Goal: Task Accomplishment & Management: Complete application form

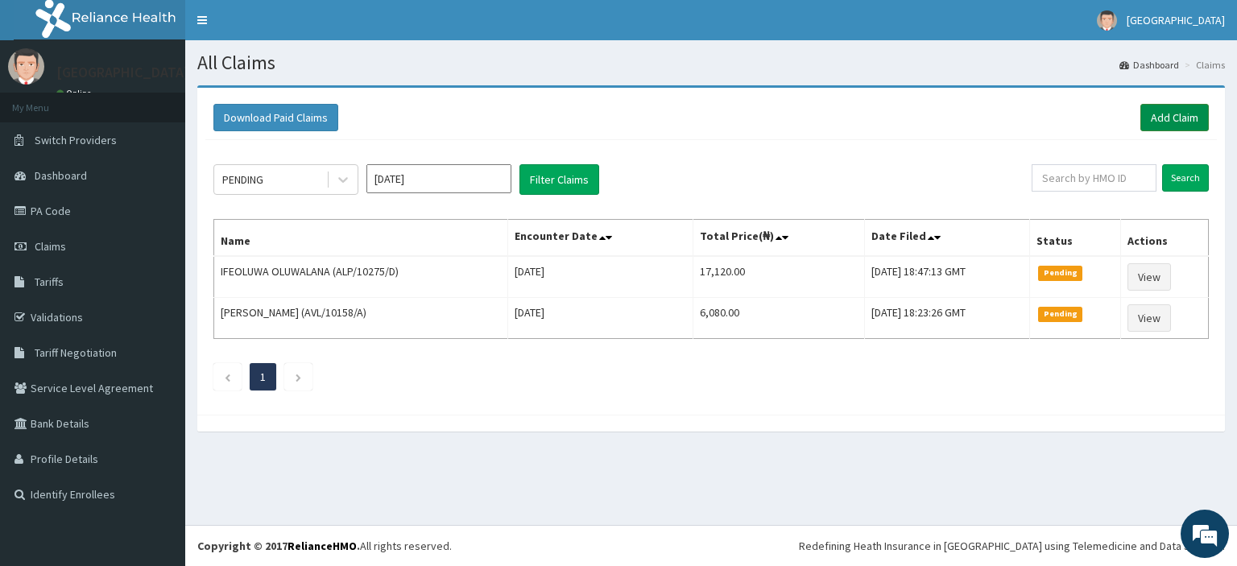
click at [1199, 117] on link "Add Claim" at bounding box center [1175, 117] width 68 height 27
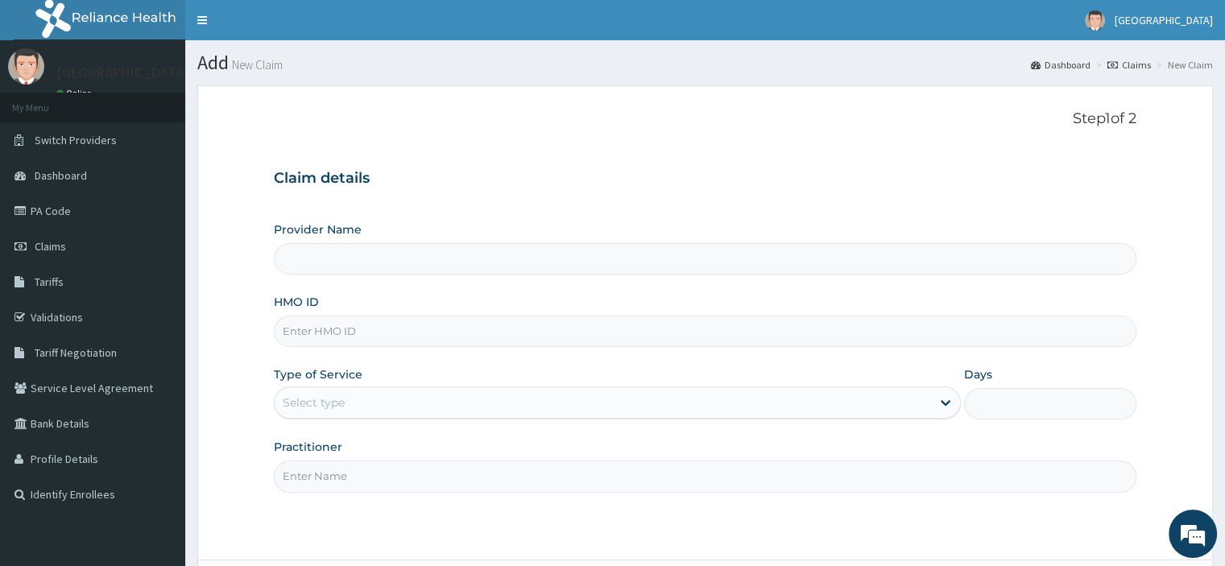
paste input "EIS/10695/A"
type input "EIS/10695/A"
click at [330, 402] on div "Select type" at bounding box center [314, 403] width 62 height 16
click at [364, 417] on div "Select type" at bounding box center [617, 403] width 687 height 32
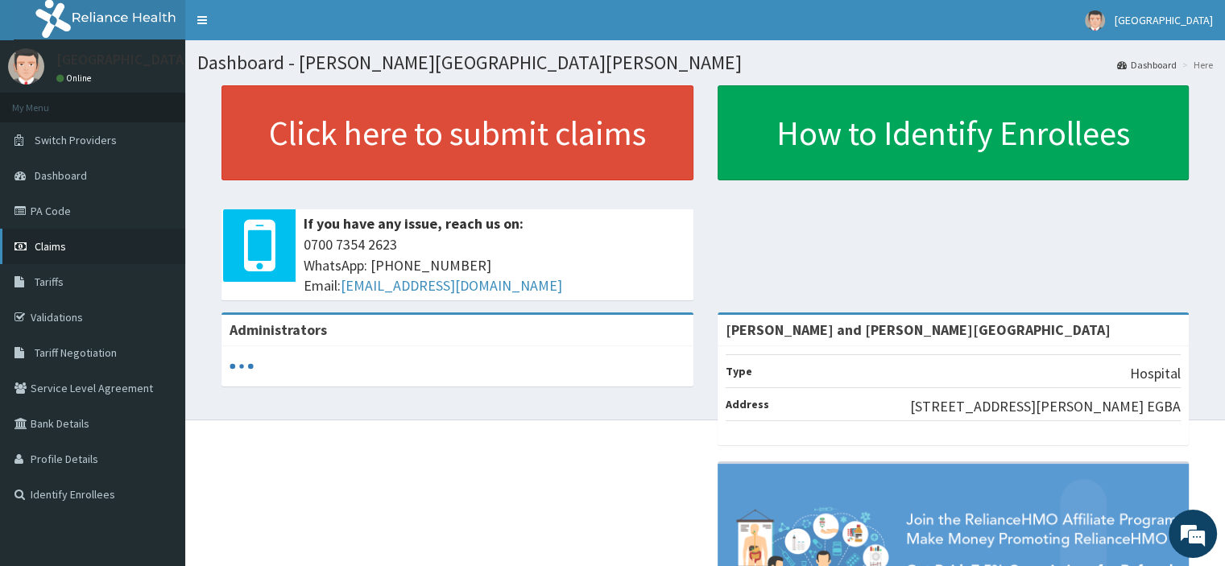
click at [47, 241] on span "Claims" at bounding box center [50, 246] width 31 height 15
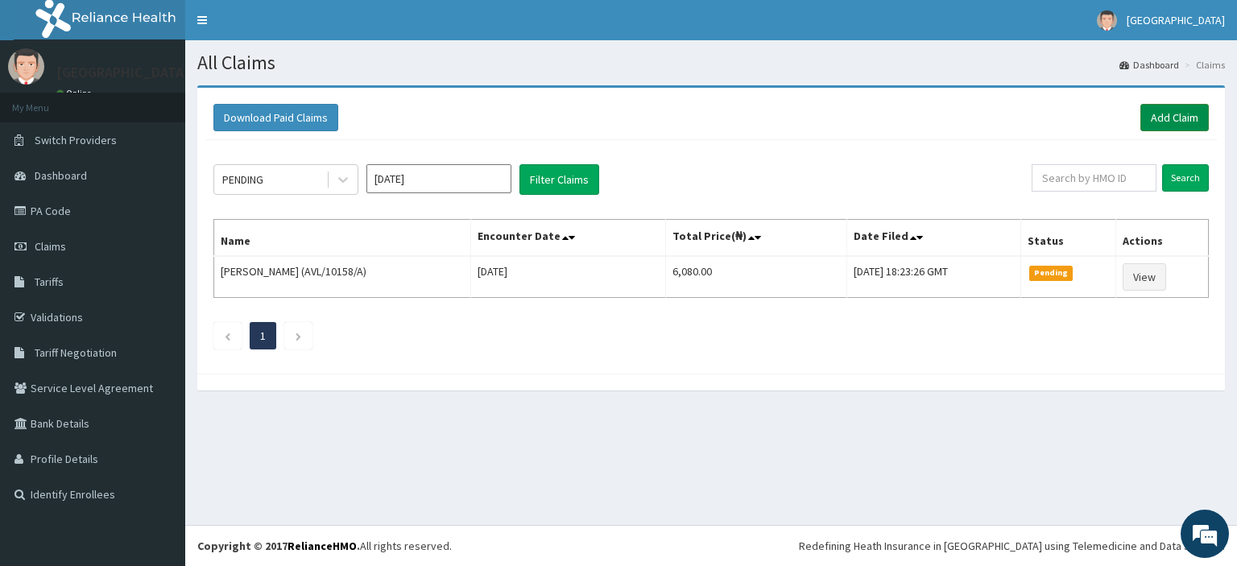
click at [1190, 125] on link "Add Claim" at bounding box center [1175, 117] width 68 height 27
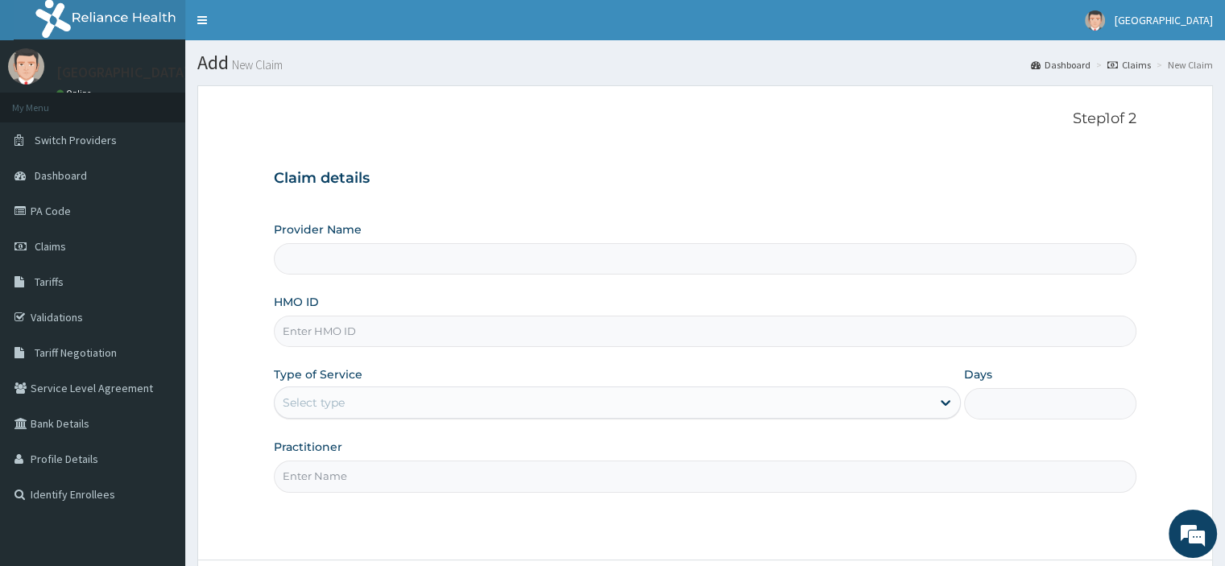
type input "Peter and Grace Medical centre"
paste input "EIS/10695/A"
type input "EIS/10695/A"
click at [359, 395] on div "Select type" at bounding box center [603, 403] width 657 height 26
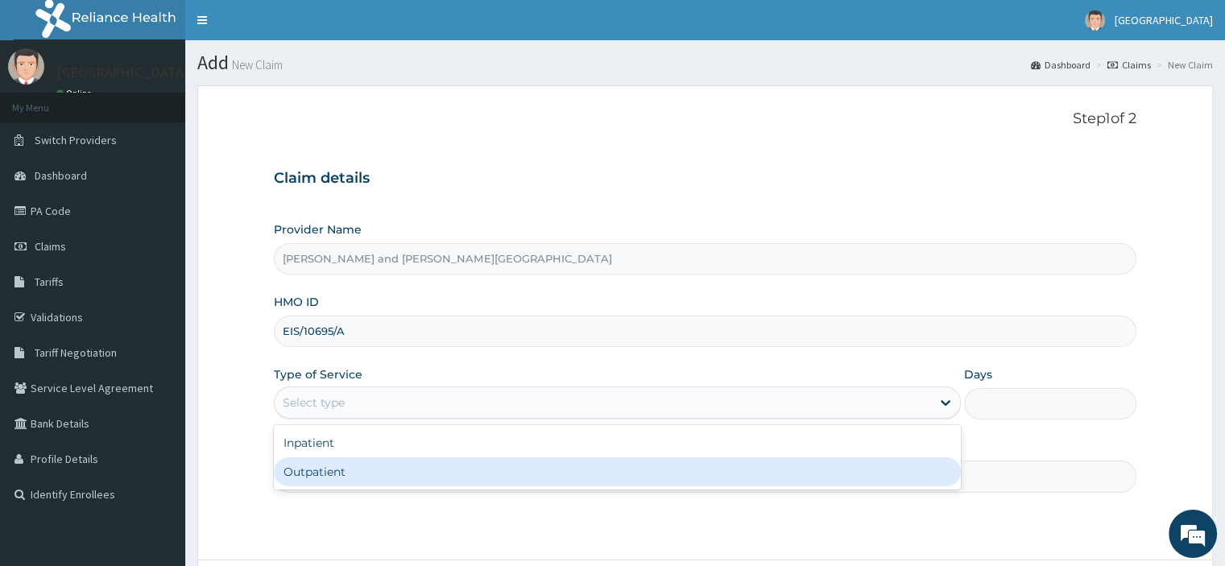
click at [350, 478] on div "Outpatient" at bounding box center [617, 472] width 687 height 29
type input "1"
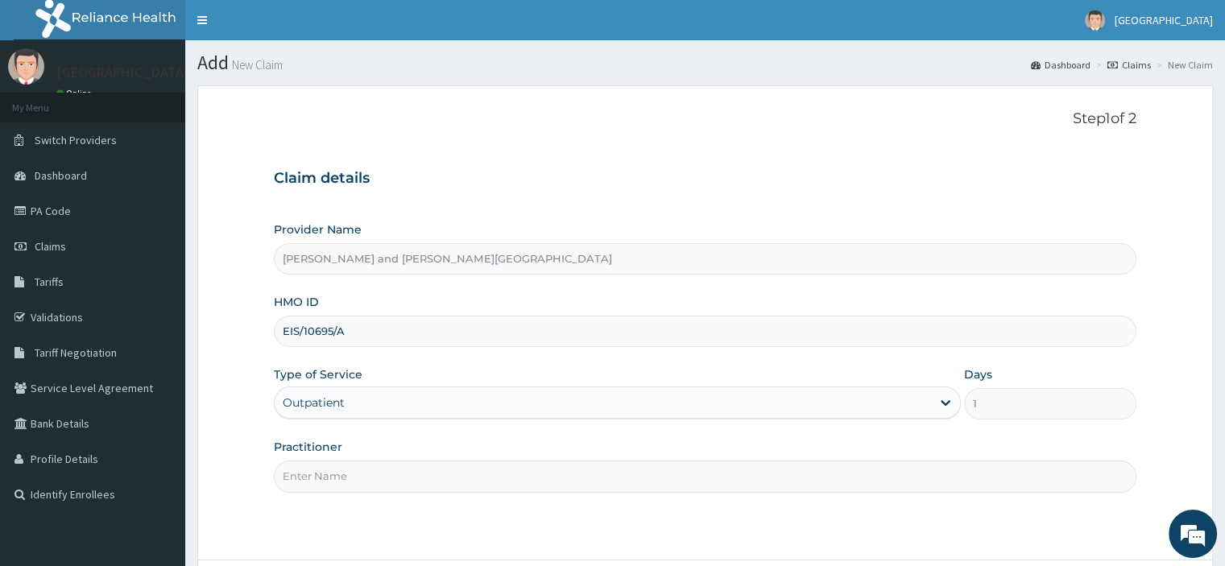
click at [347, 470] on input "Practitioner" at bounding box center [705, 476] width 862 height 31
click at [328, 473] on input "Practitioner" at bounding box center [705, 476] width 862 height 31
paste input "BABATUNDE TIMILEYIN"
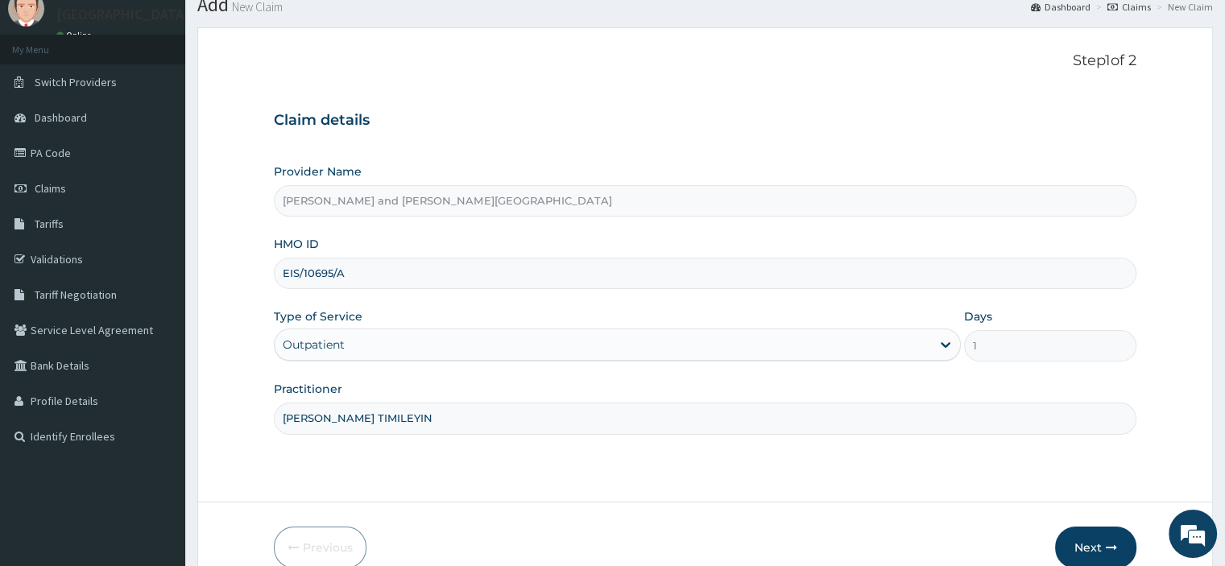
scroll to position [138, 0]
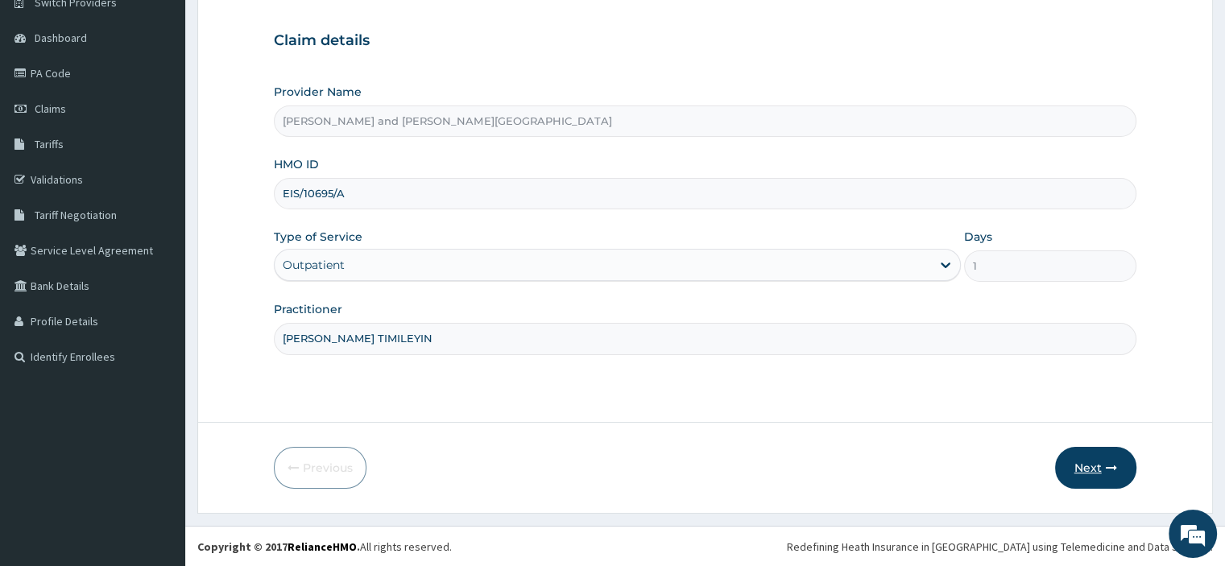
type input "DR BABATUNDE TIMILEYIN"
click at [1102, 468] on button "Next" at bounding box center [1095, 468] width 81 height 42
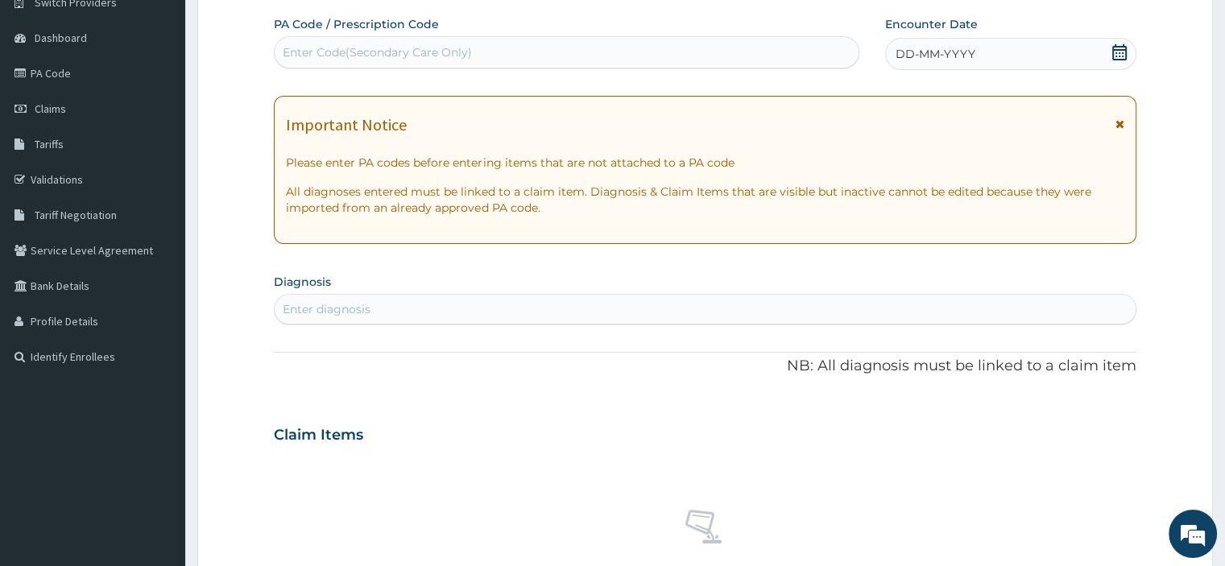
click at [406, 297] on div "Enter diagnosis" at bounding box center [705, 309] width 860 height 26
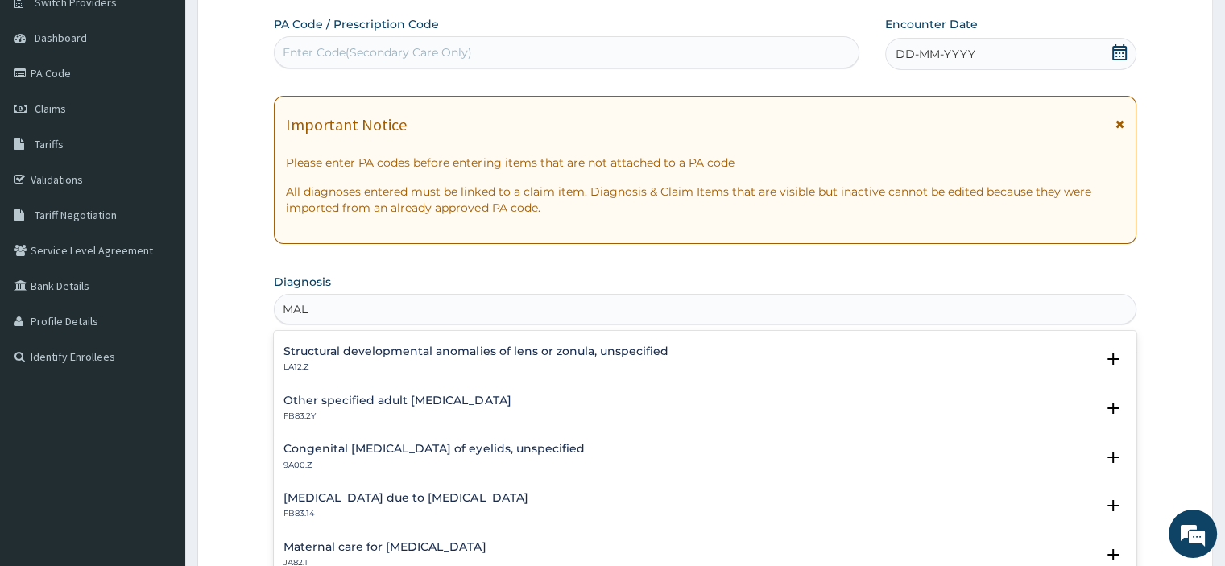
scroll to position [2208, 0]
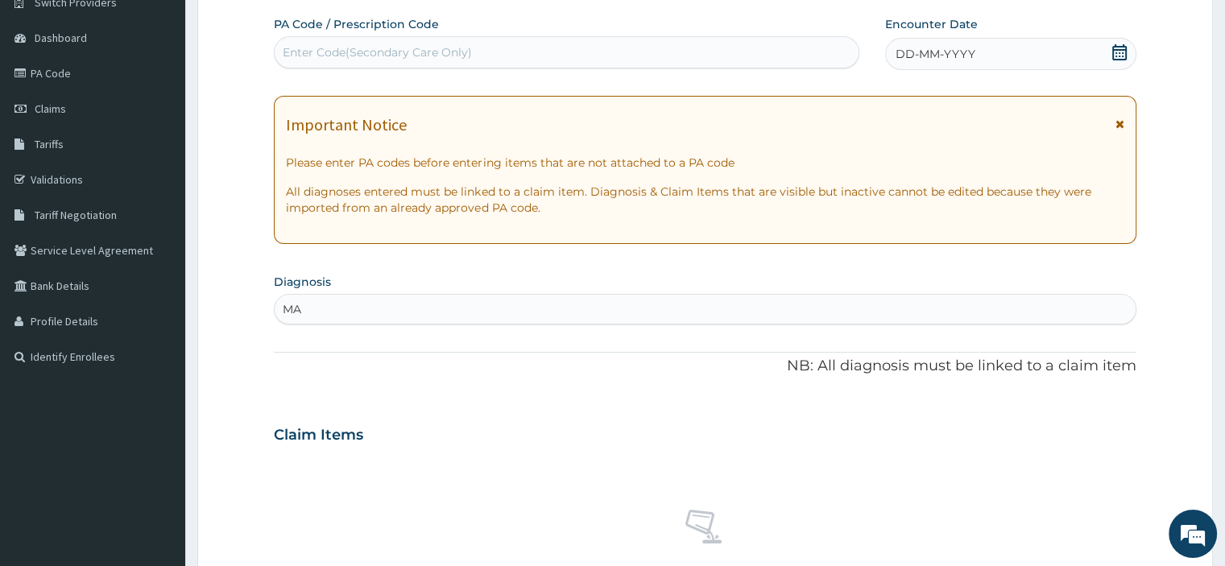
type input "M"
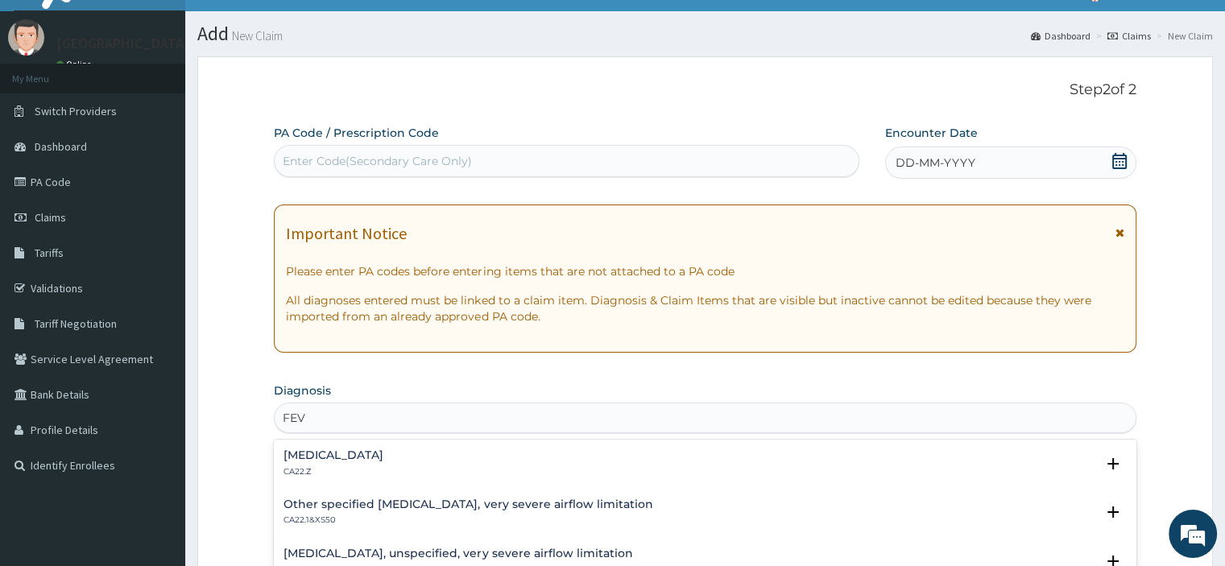
scroll to position [242, 0]
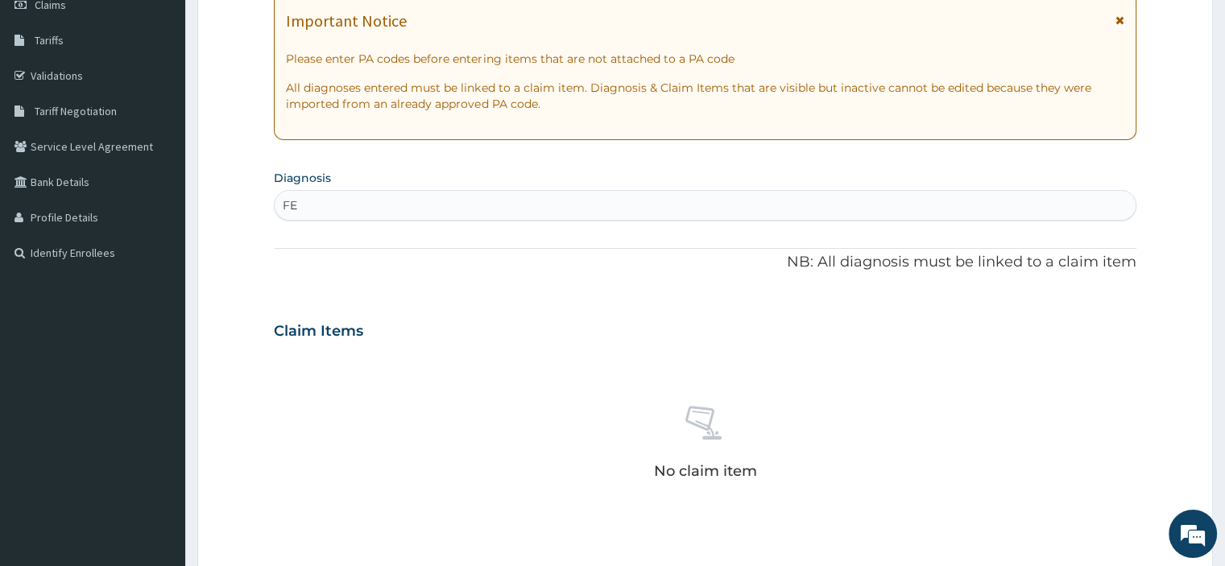
type input "F"
type input "M"
type input "UPPER"
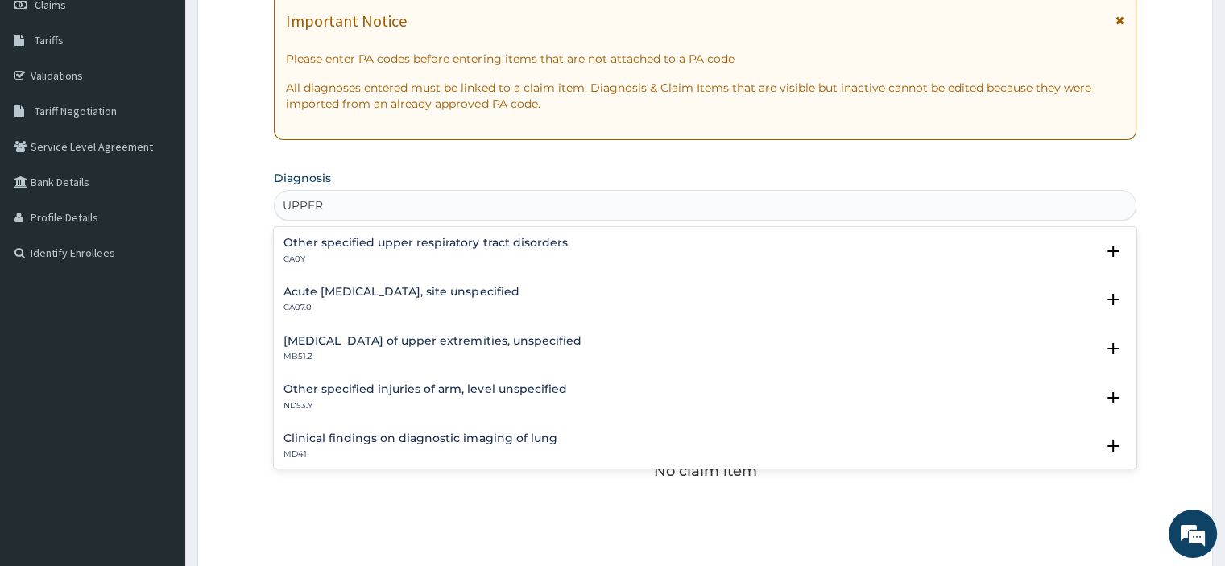
click at [420, 291] on h4 "Acute upper respiratory infection, site unspecified" at bounding box center [401, 292] width 235 height 12
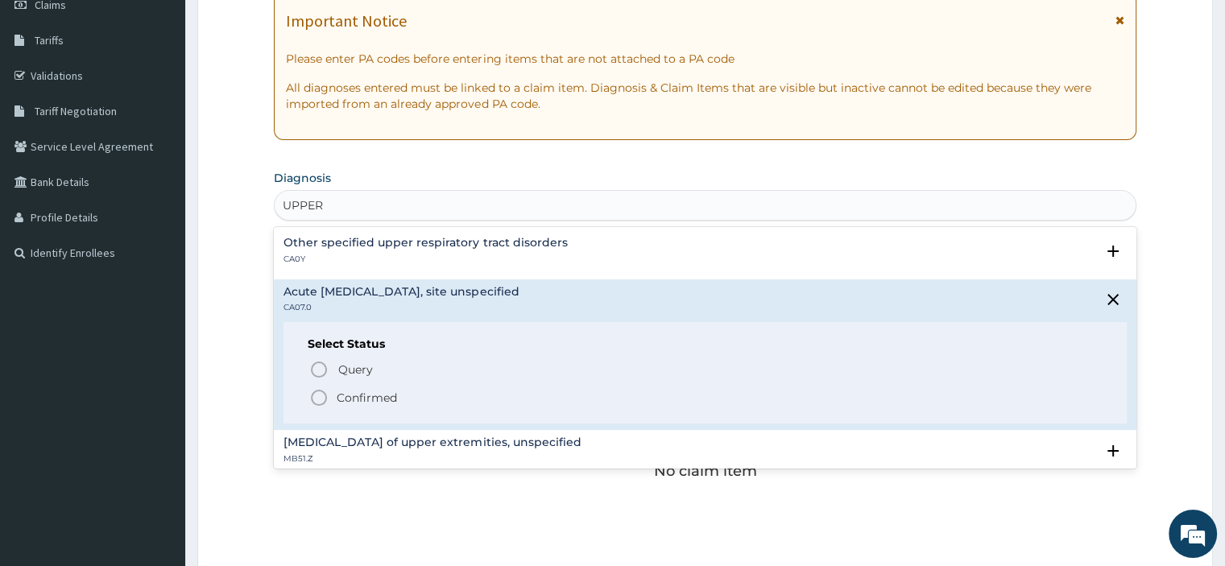
click at [322, 389] on icon "status option filled" at bounding box center [318, 397] width 19 height 19
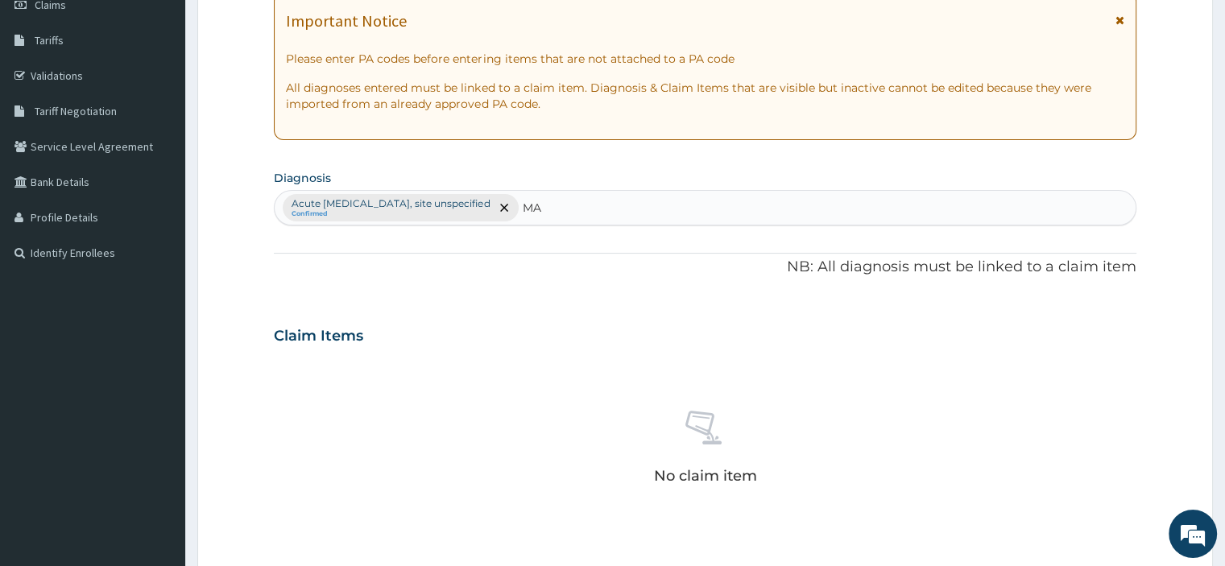
type input "M"
type input "C"
type input "M"
type input "FEVER"
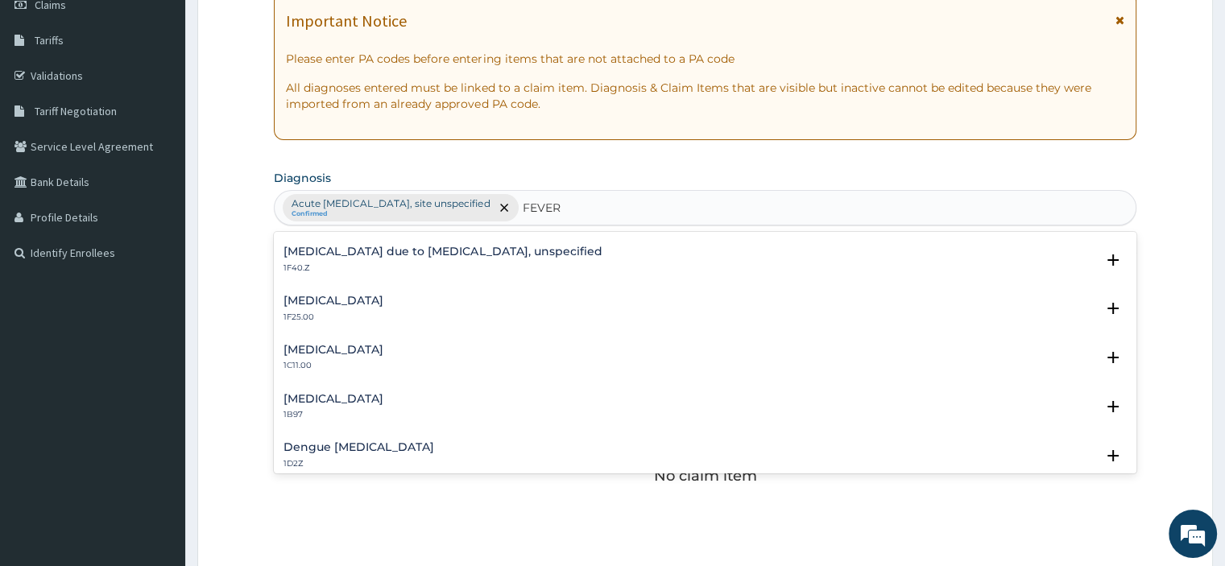
scroll to position [644, 0]
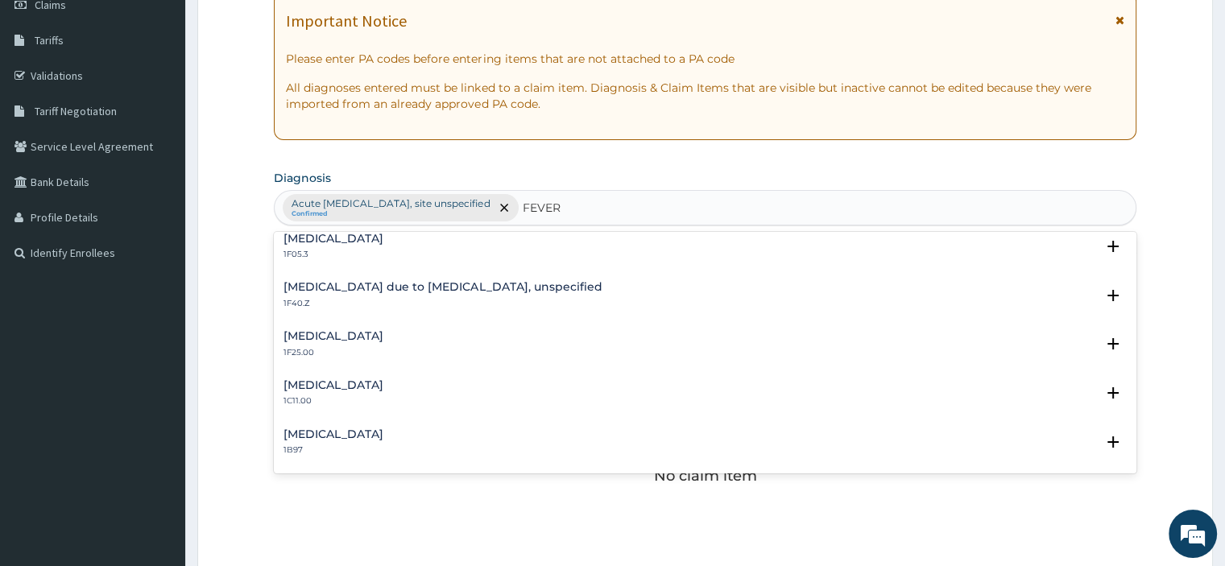
click at [501, 287] on h4 "Malaria due to Plasmodium falciparum, unspecified" at bounding box center [443, 287] width 318 height 12
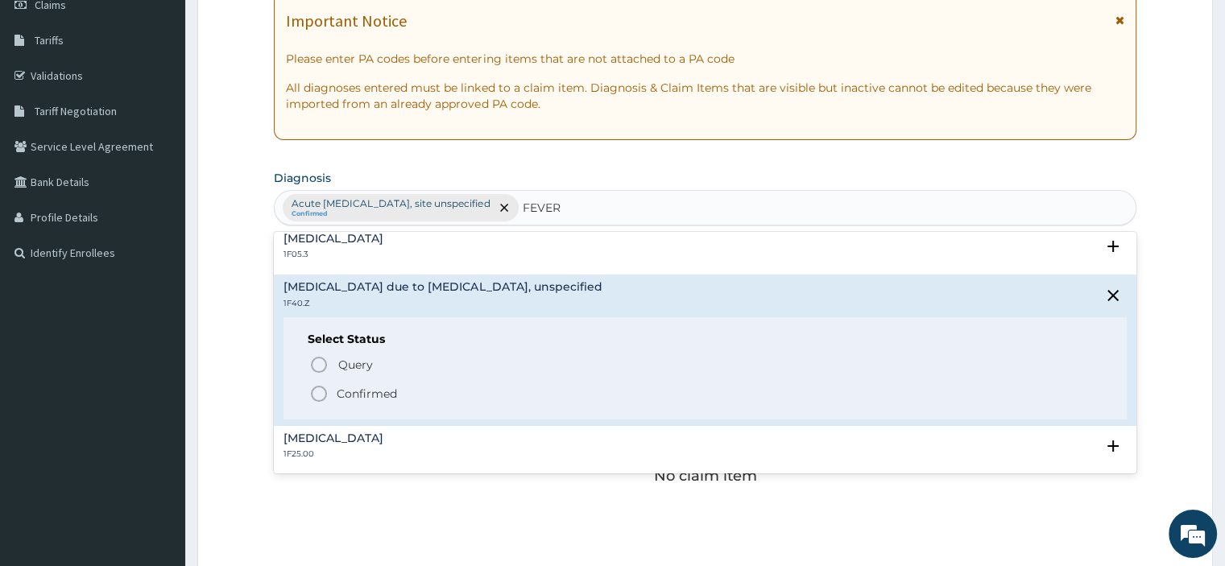
click at [316, 393] on icon "status option filled" at bounding box center [318, 393] width 19 height 19
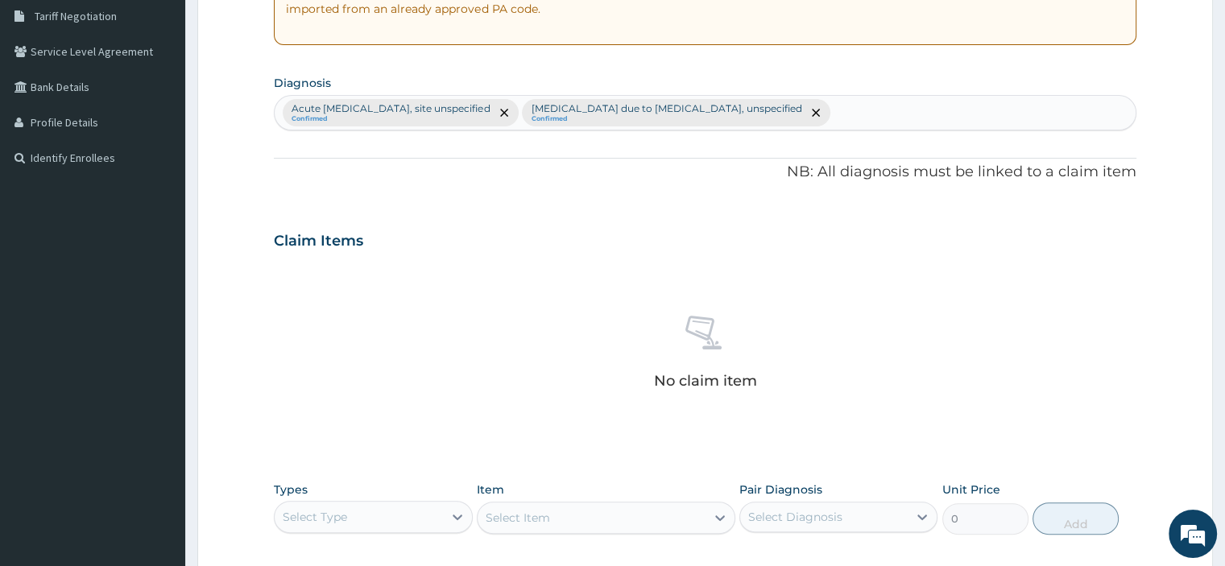
scroll to position [564, 0]
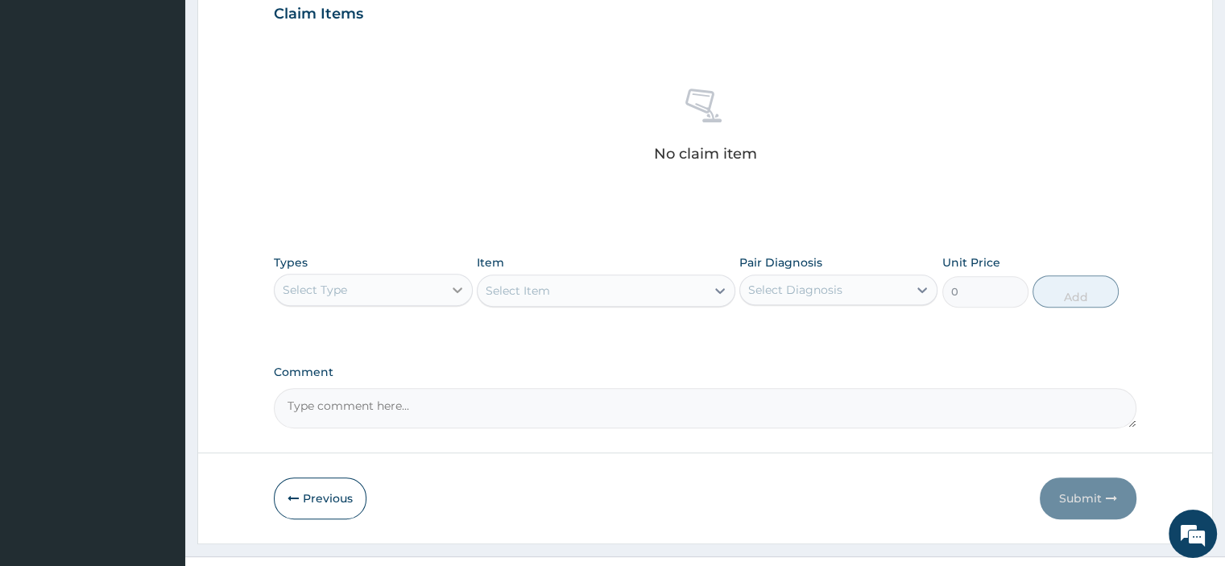
click at [458, 286] on icon at bounding box center [458, 290] width 16 height 16
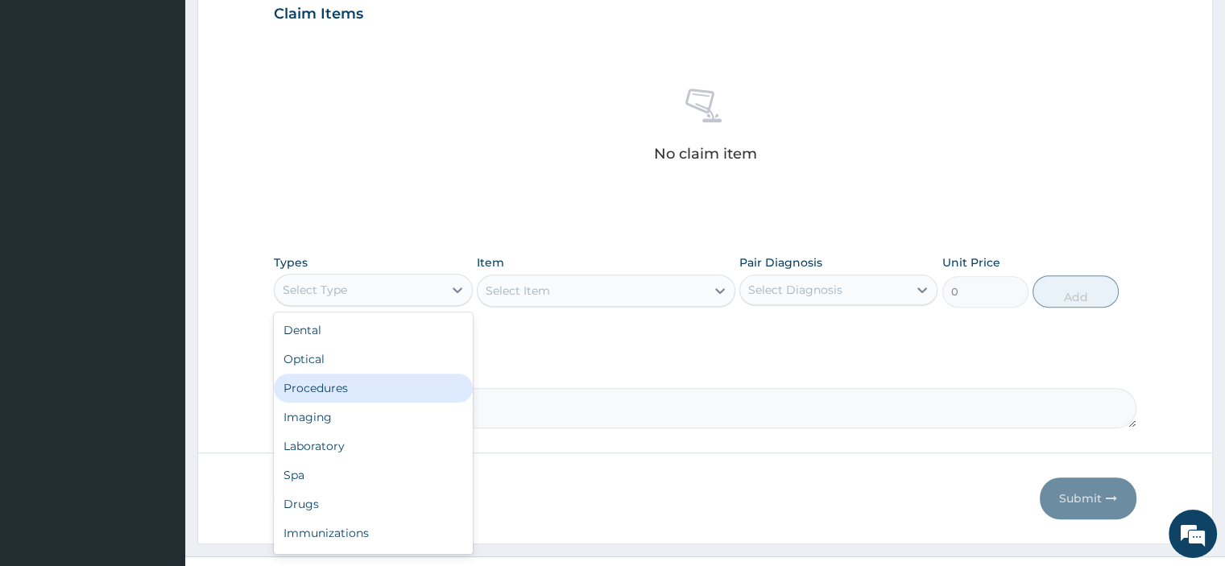
click at [344, 383] on div "Procedures" at bounding box center [373, 388] width 198 height 29
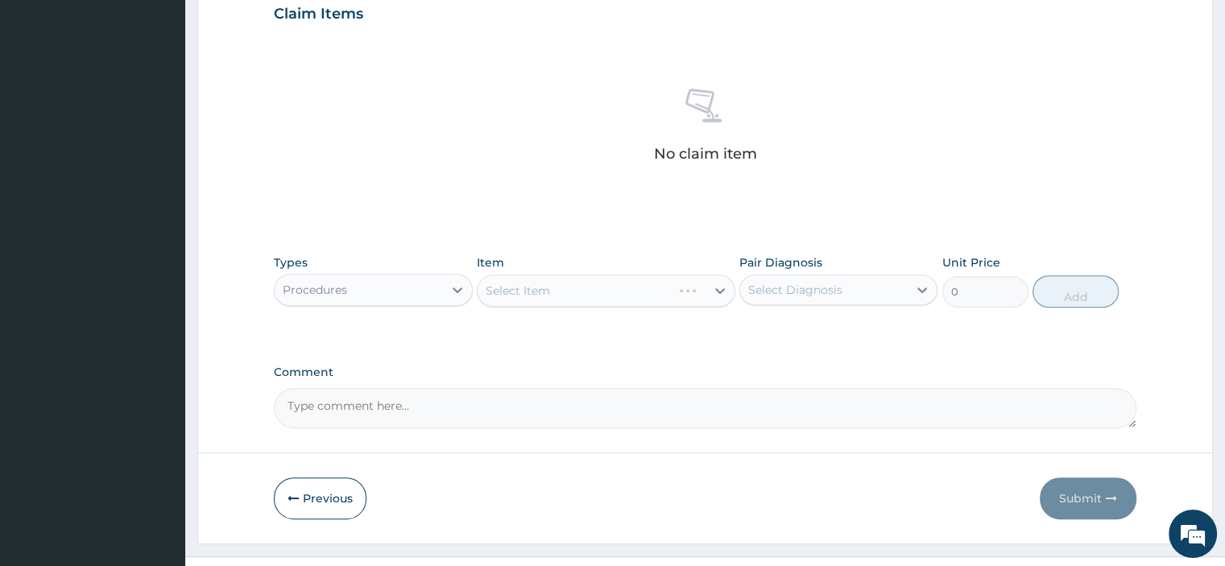
click at [517, 299] on div "Select Item" at bounding box center [606, 291] width 259 height 32
click at [566, 296] on div "Select Item" at bounding box center [606, 291] width 259 height 32
click at [622, 292] on div "Select Item" at bounding box center [606, 291] width 259 height 32
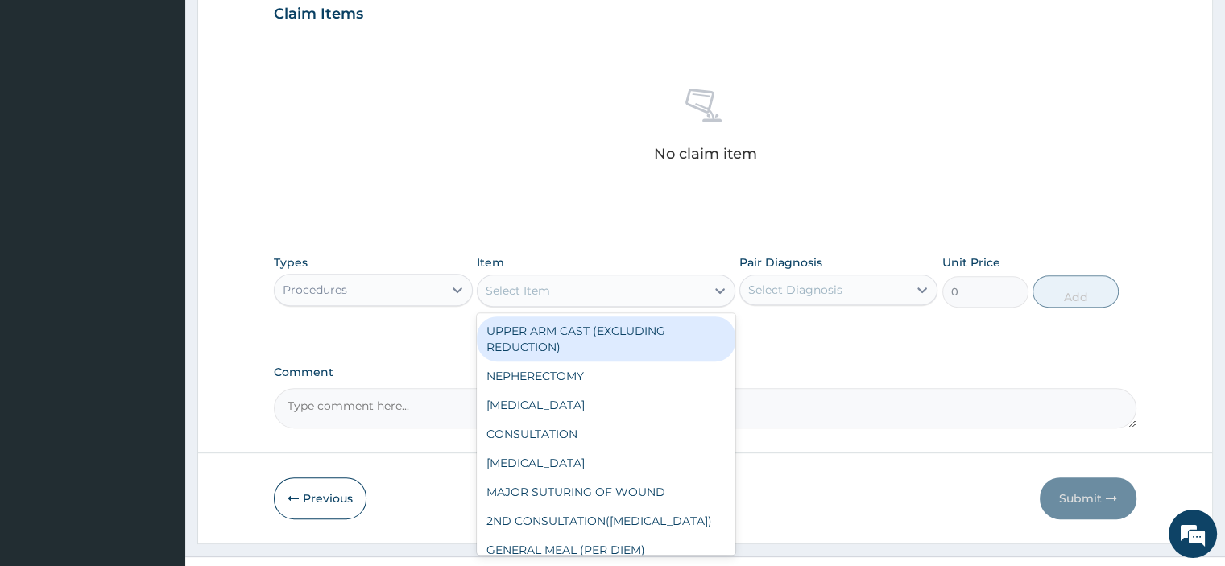
click at [622, 292] on div "Select Item" at bounding box center [592, 291] width 228 height 26
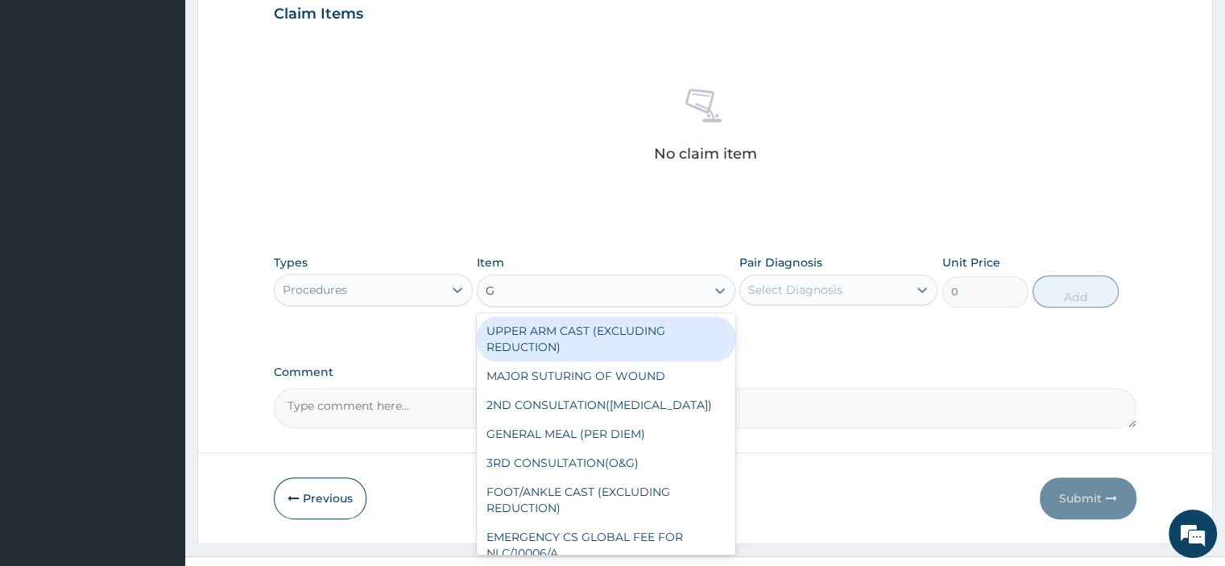
type input "GP"
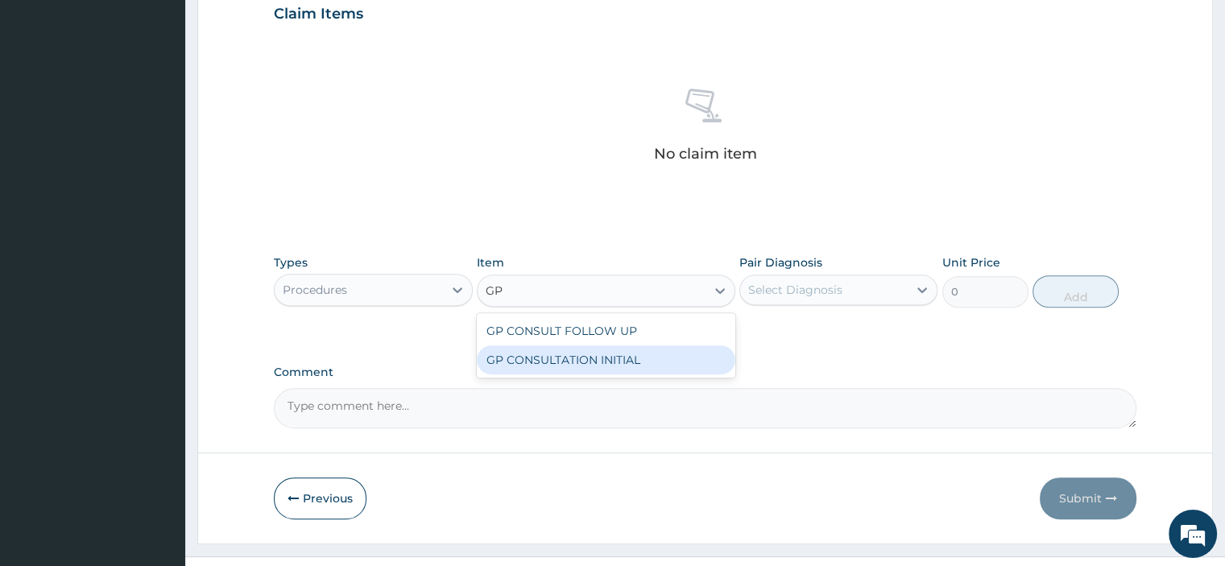
drag, startPoint x: 602, startPoint y: 360, endPoint x: 856, endPoint y: 338, distance: 254.7
click at [611, 358] on div "GP CONSULTATION INITIAL" at bounding box center [606, 360] width 259 height 29
type input "2000"
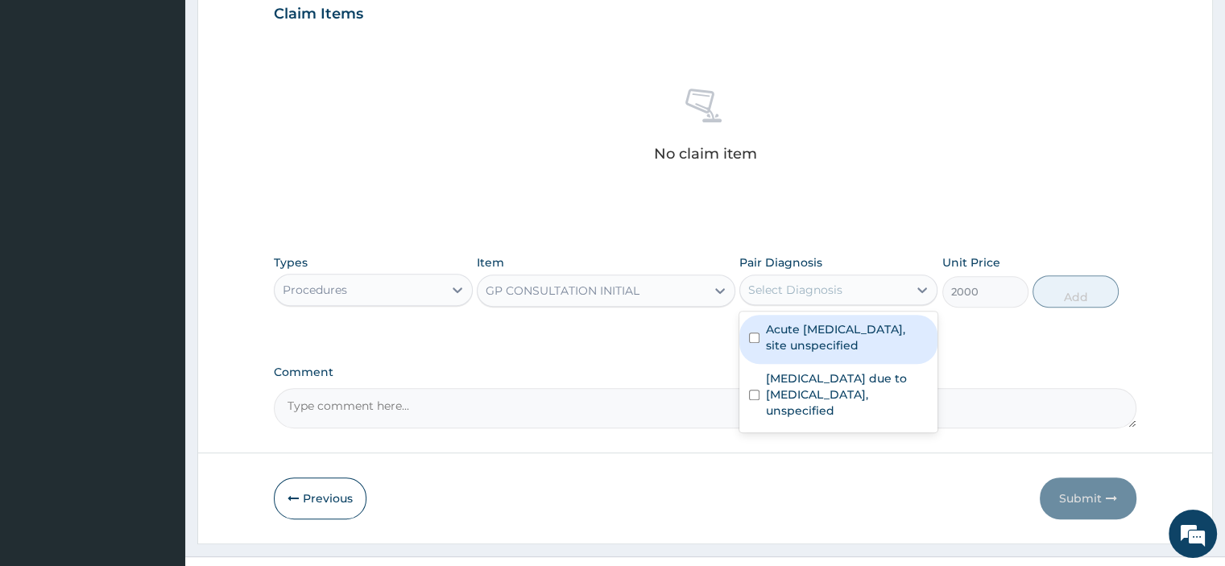
click at [868, 278] on div "Select Diagnosis" at bounding box center [824, 290] width 168 height 26
click at [830, 333] on label "Acute upper respiratory infection, site unspecified" at bounding box center [847, 337] width 162 height 32
checkbox input "true"
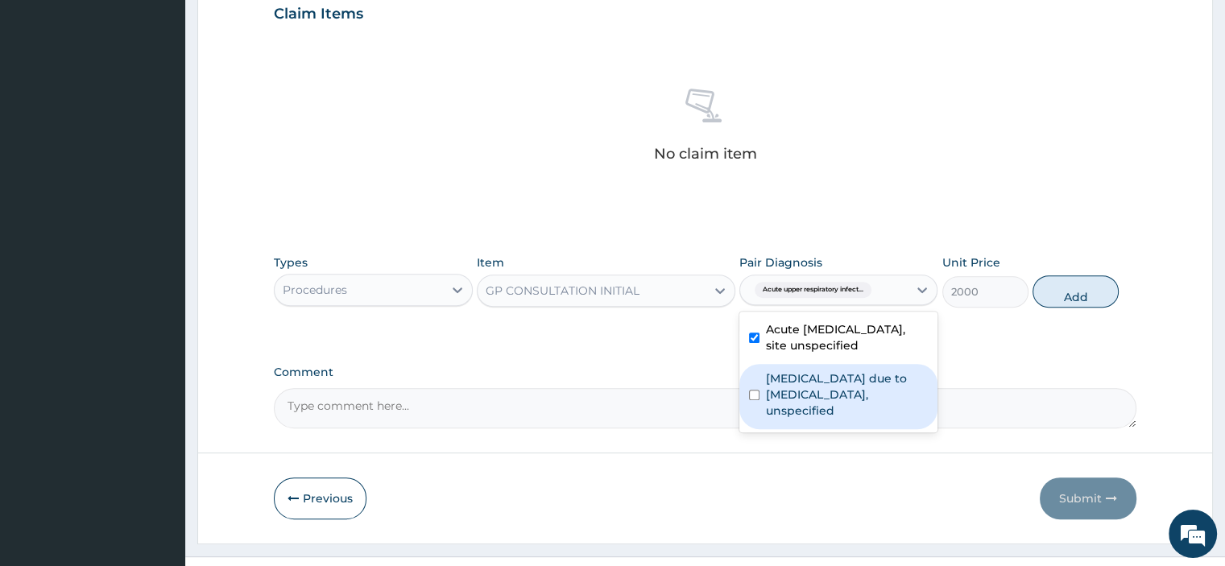
click at [828, 377] on label "Malaria due to Plasmodium falciparum, unspecified" at bounding box center [847, 395] width 162 height 48
checkbox input "true"
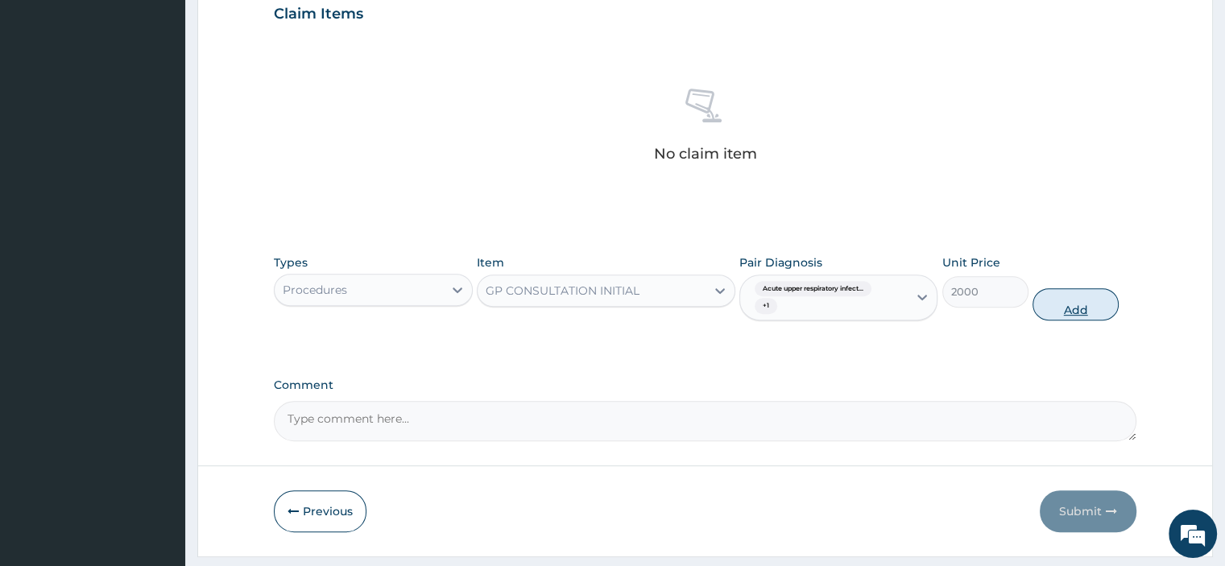
click at [1089, 296] on button "Add" at bounding box center [1076, 304] width 86 height 32
type input "0"
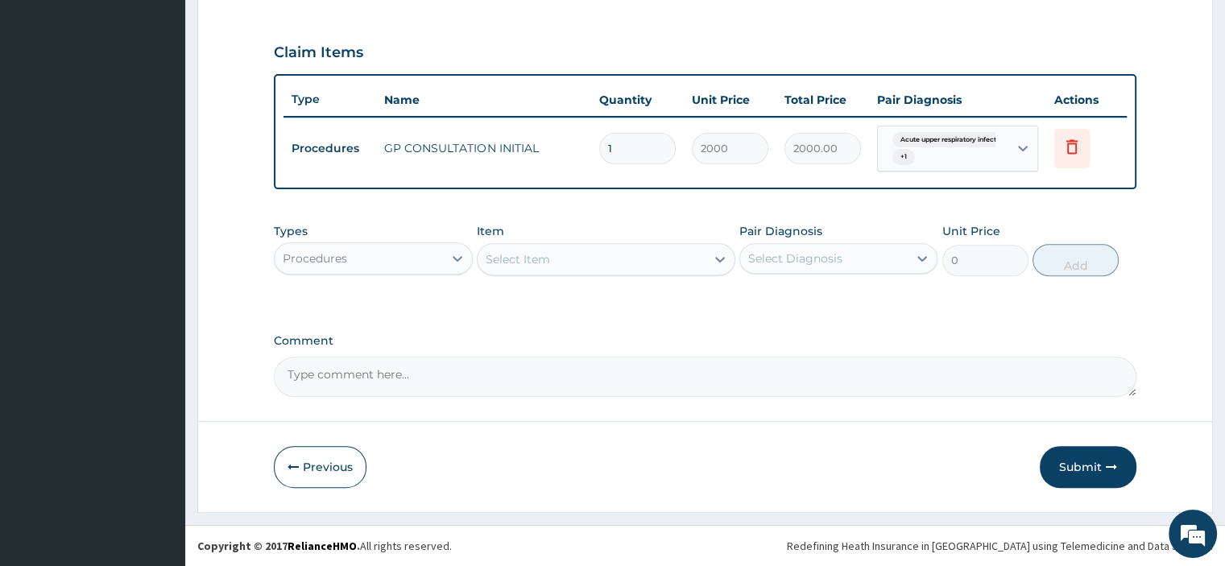
scroll to position [522, 0]
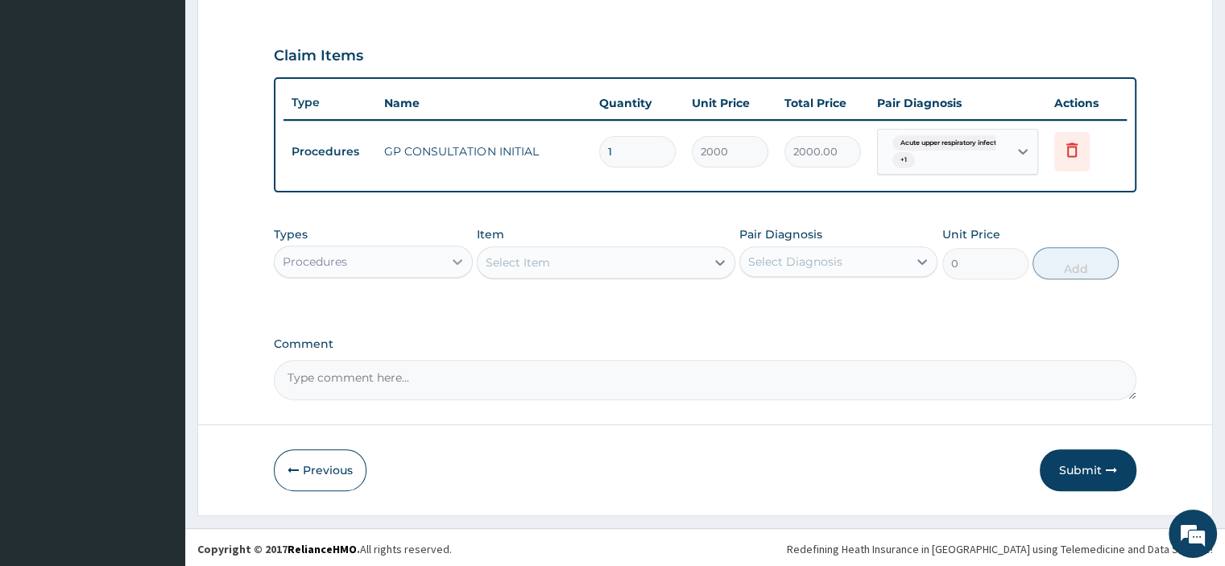
click at [454, 257] on icon at bounding box center [458, 262] width 16 height 16
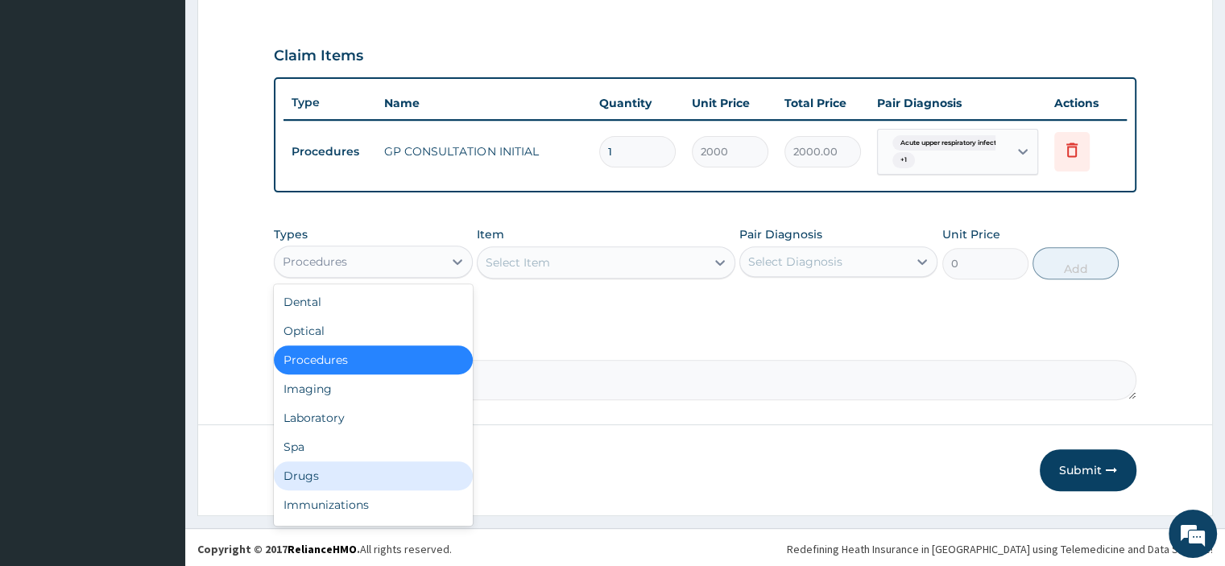
click at [304, 474] on div "Drugs" at bounding box center [373, 476] width 198 height 29
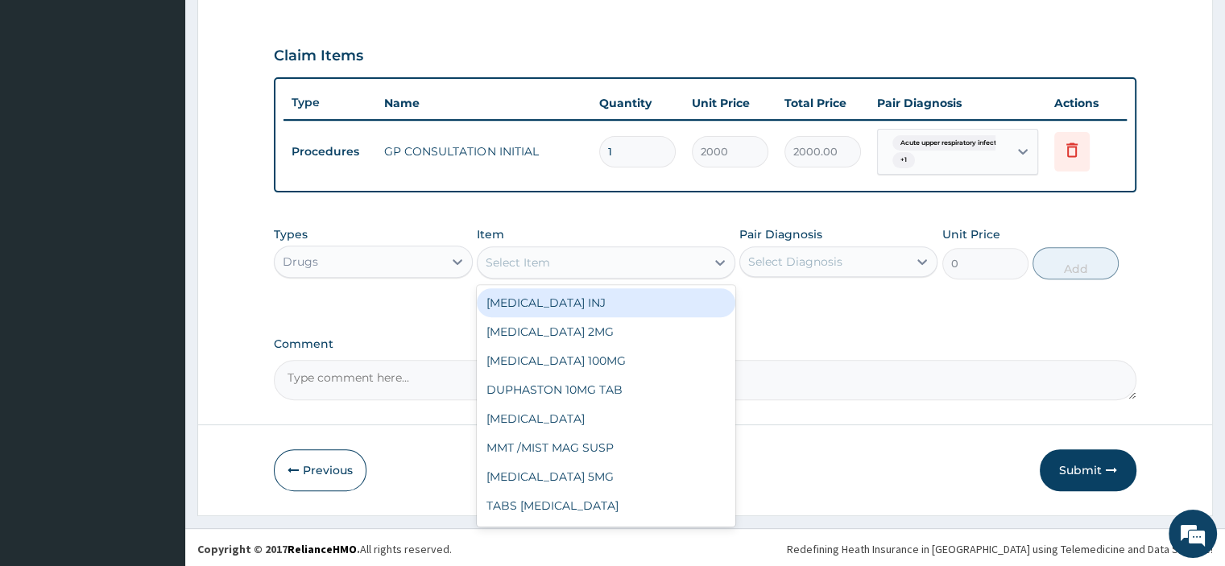
click at [541, 259] on div "Select Item" at bounding box center [518, 263] width 64 height 16
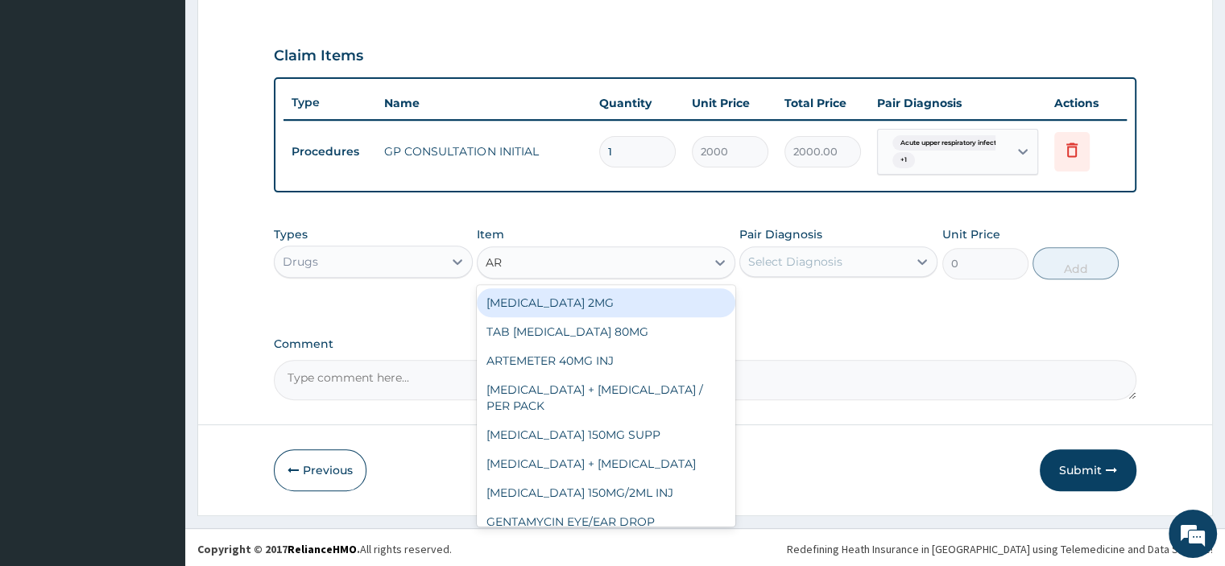
type input "ART"
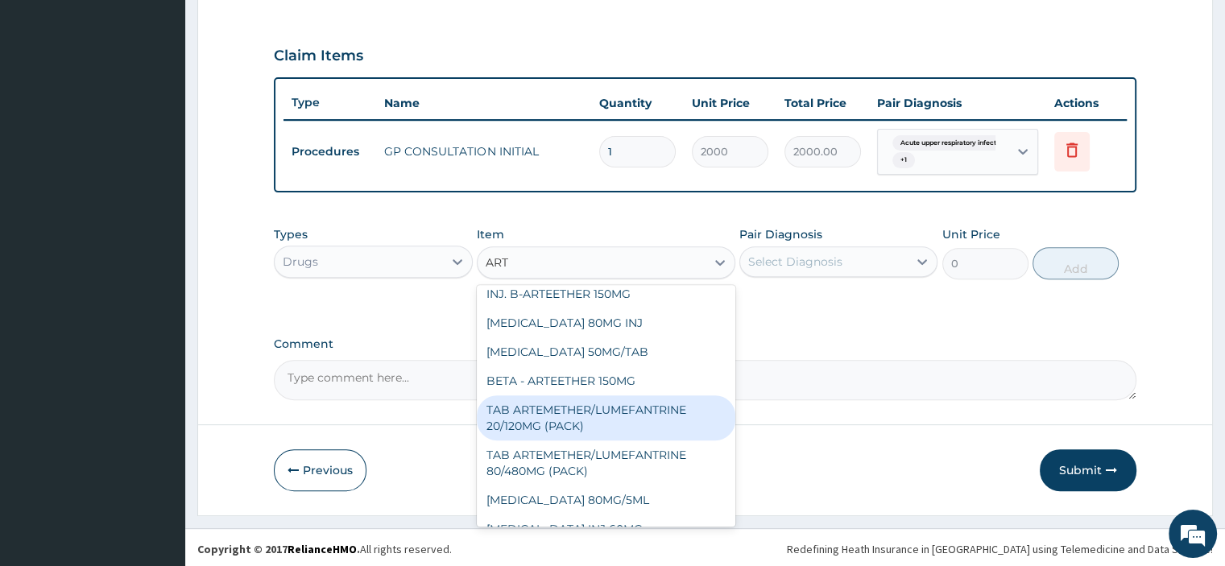
scroll to position [322, 0]
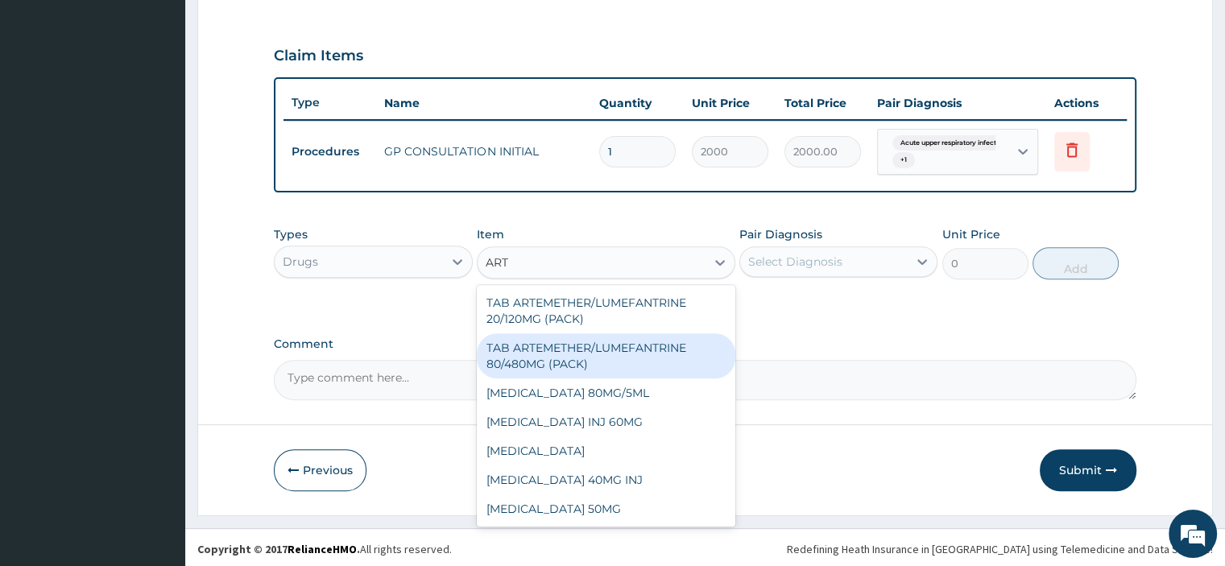
click at [611, 347] on div "TAB ARTEMETHER/LUMEFANTRINE 80/480MG (PACK)" at bounding box center [606, 356] width 259 height 45
type input "1600"
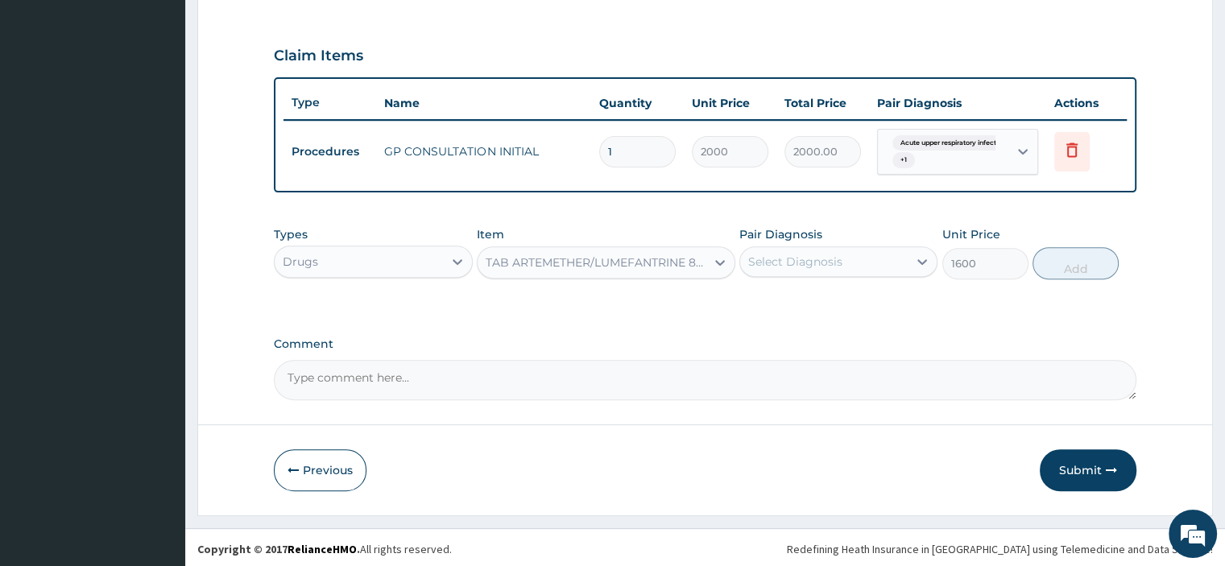
click at [871, 261] on div "Select Diagnosis" at bounding box center [824, 262] width 168 height 26
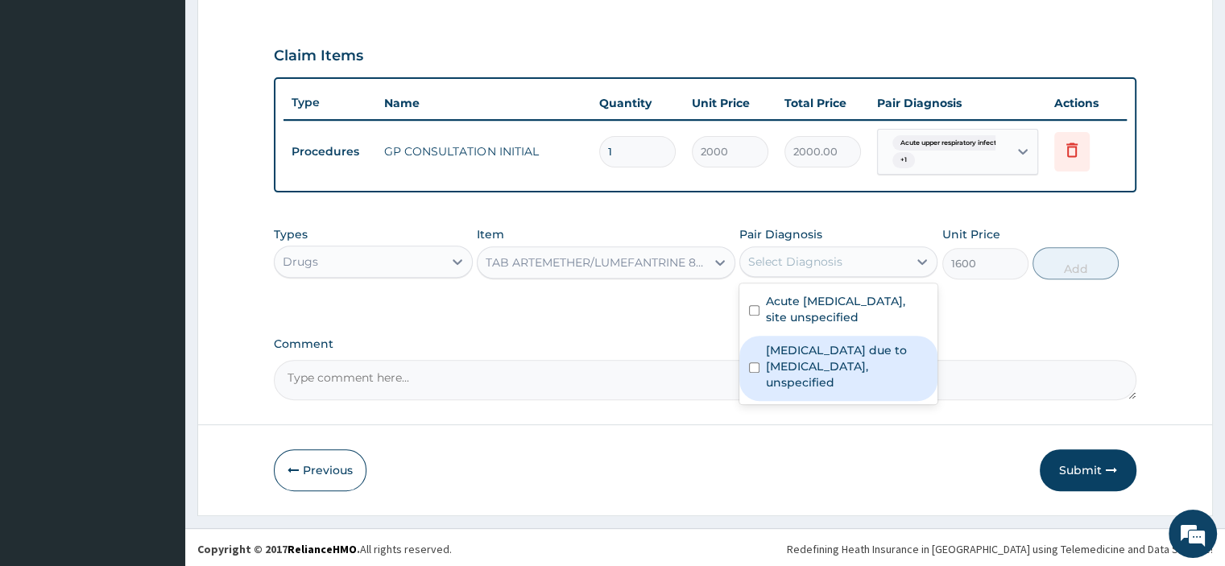
click at [858, 369] on label "Malaria due to Plasmodium falciparum, unspecified" at bounding box center [847, 366] width 162 height 48
checkbox input "true"
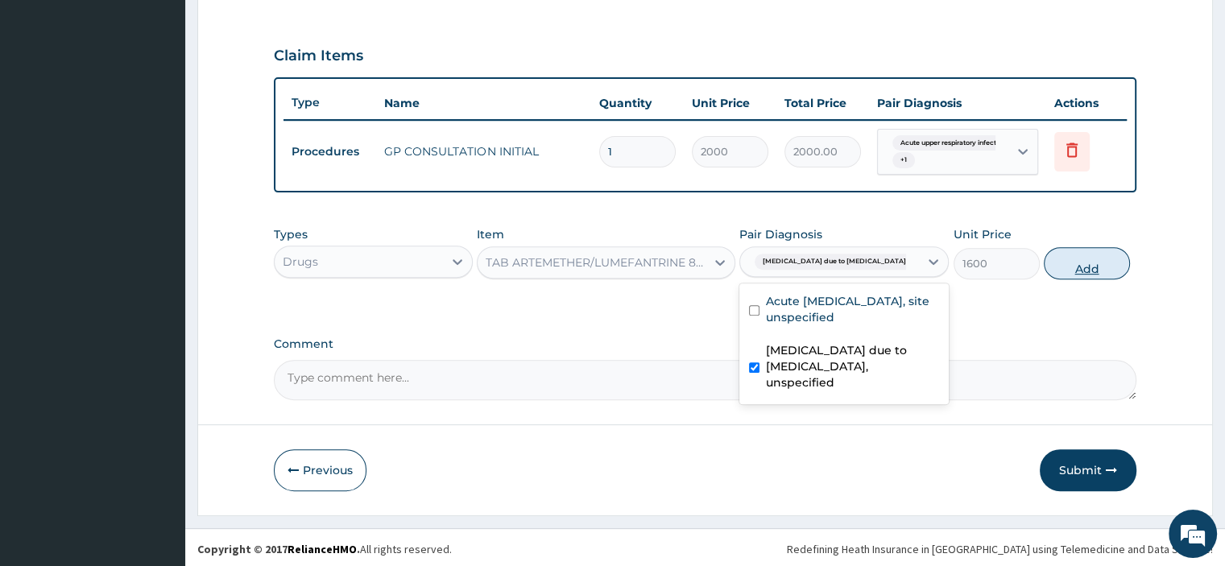
click at [1099, 263] on button "Add" at bounding box center [1087, 263] width 86 height 32
type input "0"
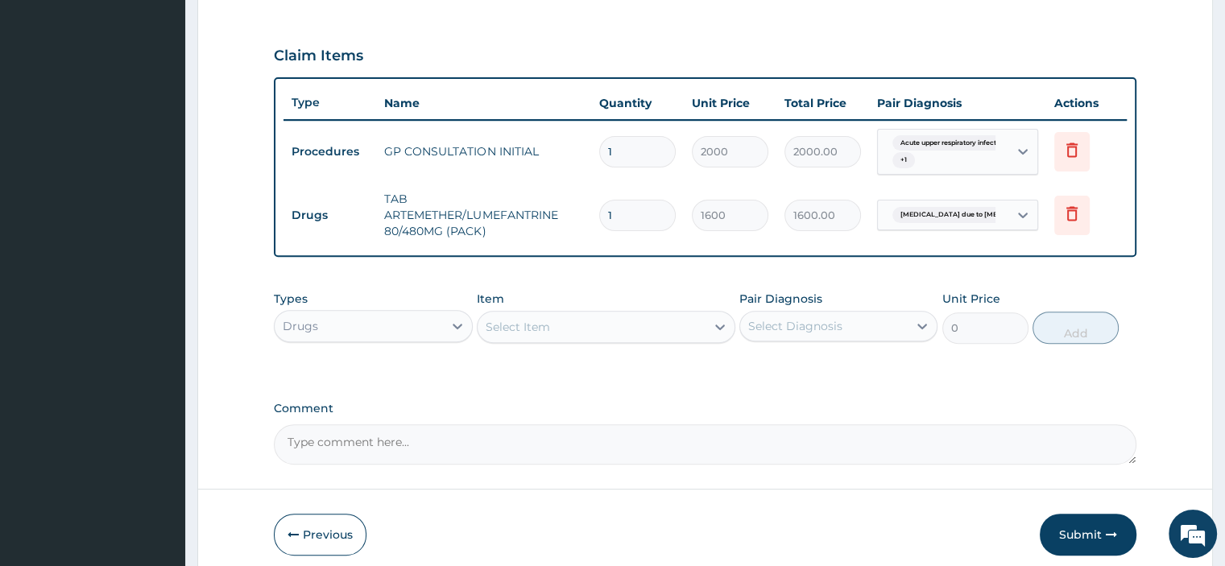
click at [543, 334] on div "Select Item" at bounding box center [592, 327] width 228 height 26
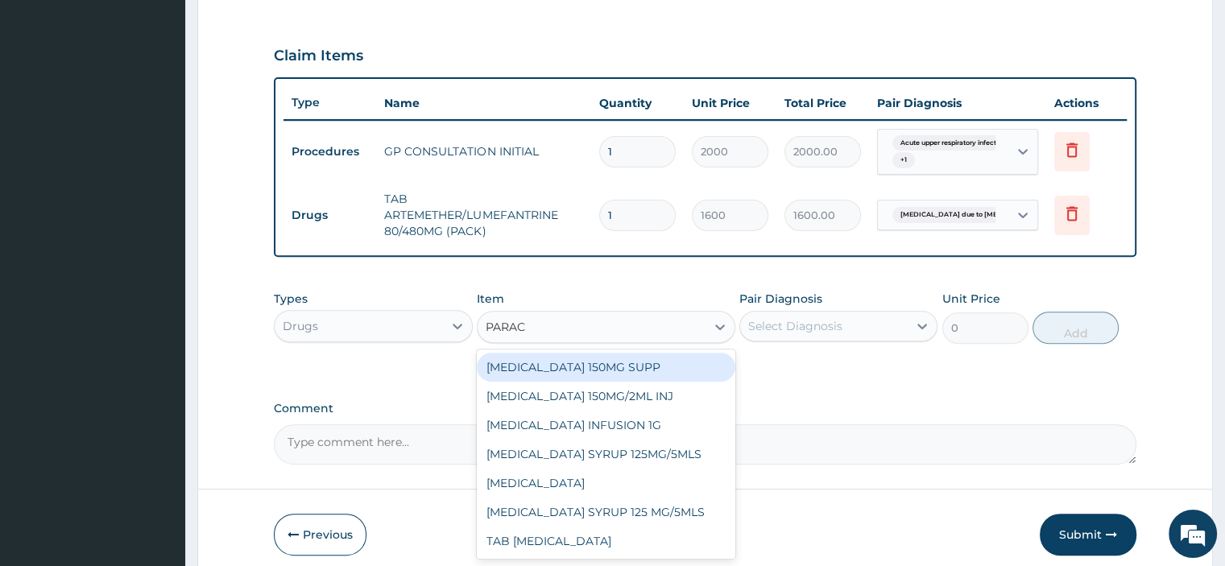
type input "PARACE"
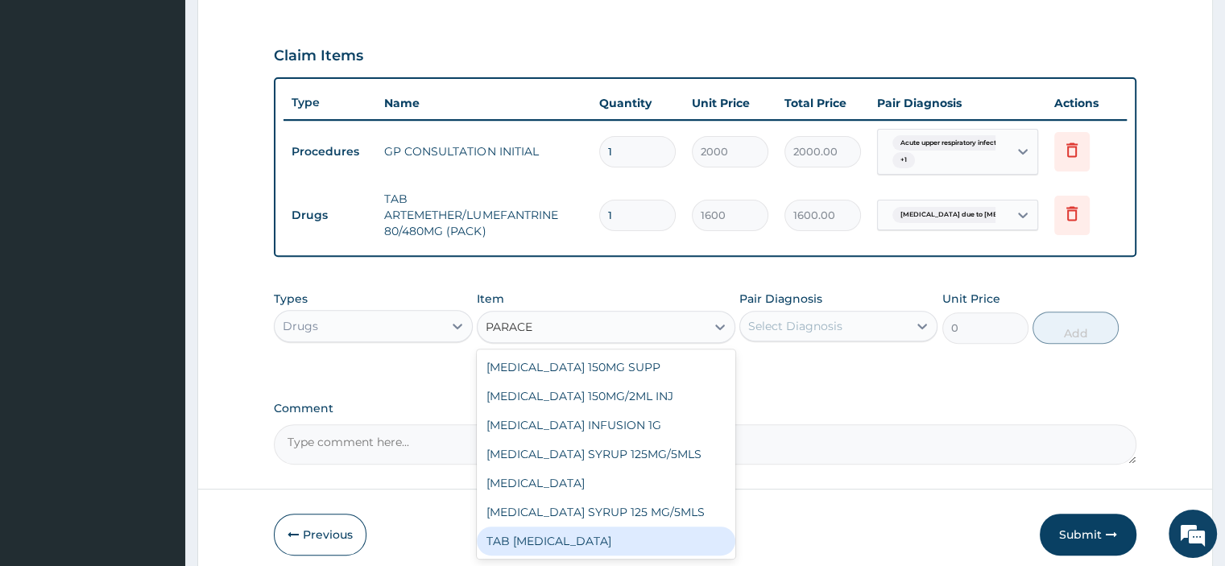
click at [541, 535] on div "TAB PARACETAMOL" at bounding box center [606, 541] width 259 height 29
type input "15"
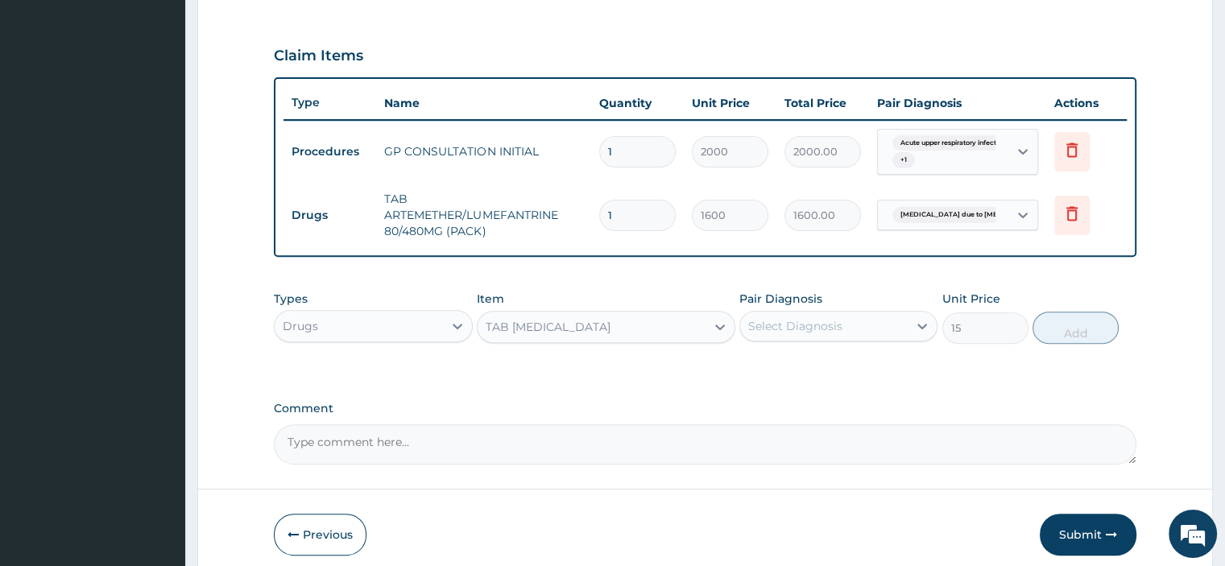
click at [820, 325] on div "Select Diagnosis" at bounding box center [795, 326] width 94 height 16
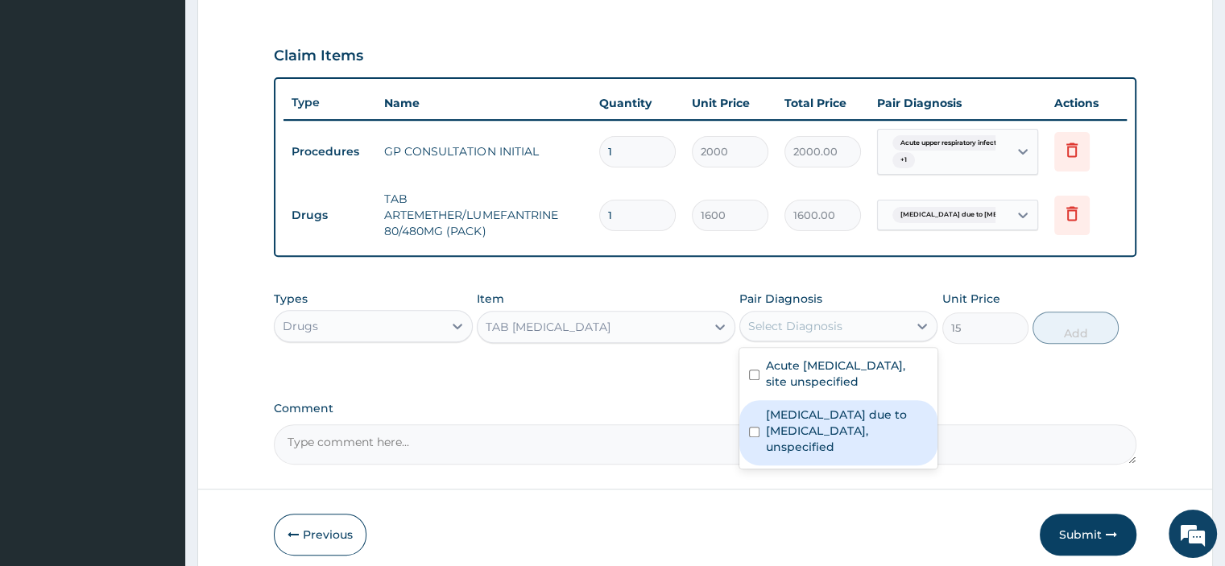
drag, startPoint x: 843, startPoint y: 418, endPoint x: 853, endPoint y: 408, distance: 13.7
click at [849, 412] on label "Malaria due to Plasmodium falciparum, unspecified" at bounding box center [847, 431] width 162 height 48
checkbox input "true"
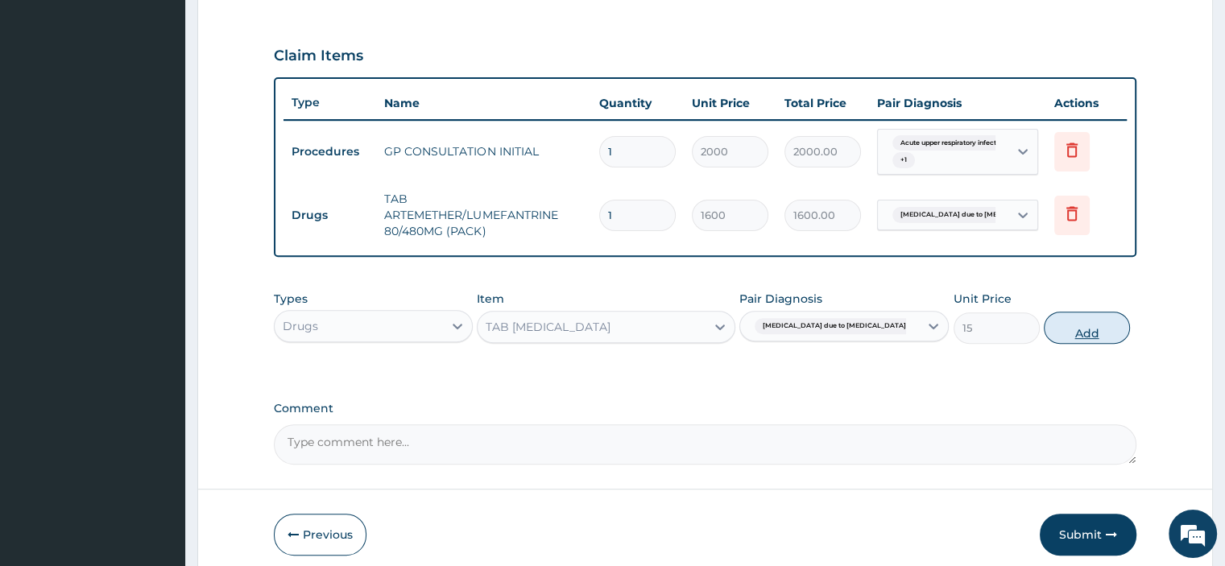
click at [1064, 331] on button "Add" at bounding box center [1087, 328] width 86 height 32
type input "0"
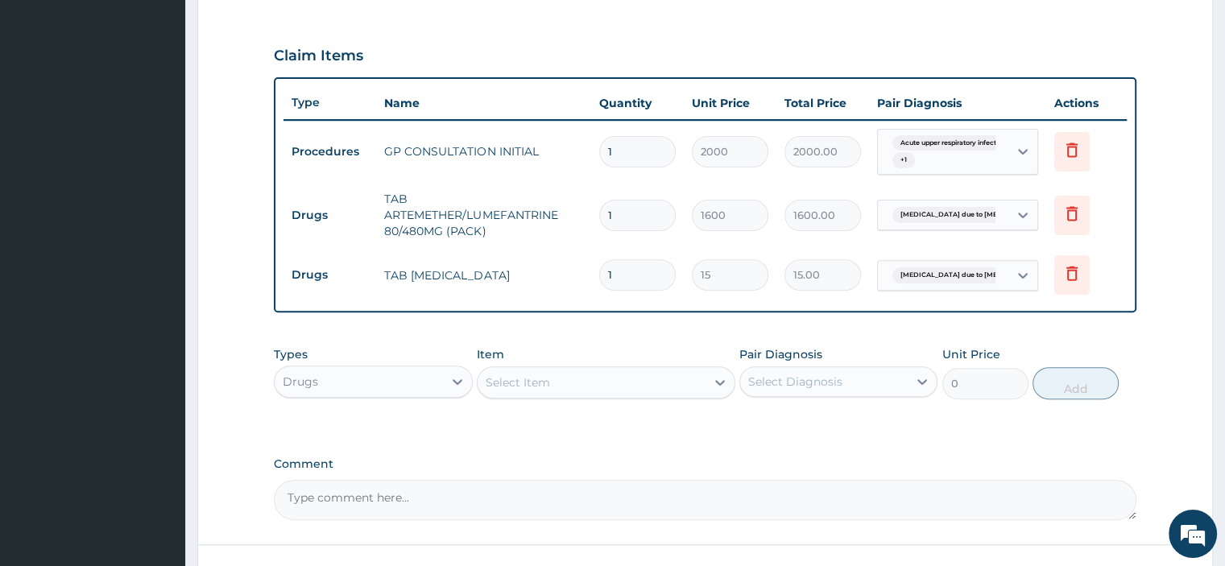
type input "18"
type input "270.00"
type input "18"
click at [586, 375] on div "Select Item" at bounding box center [592, 383] width 228 height 26
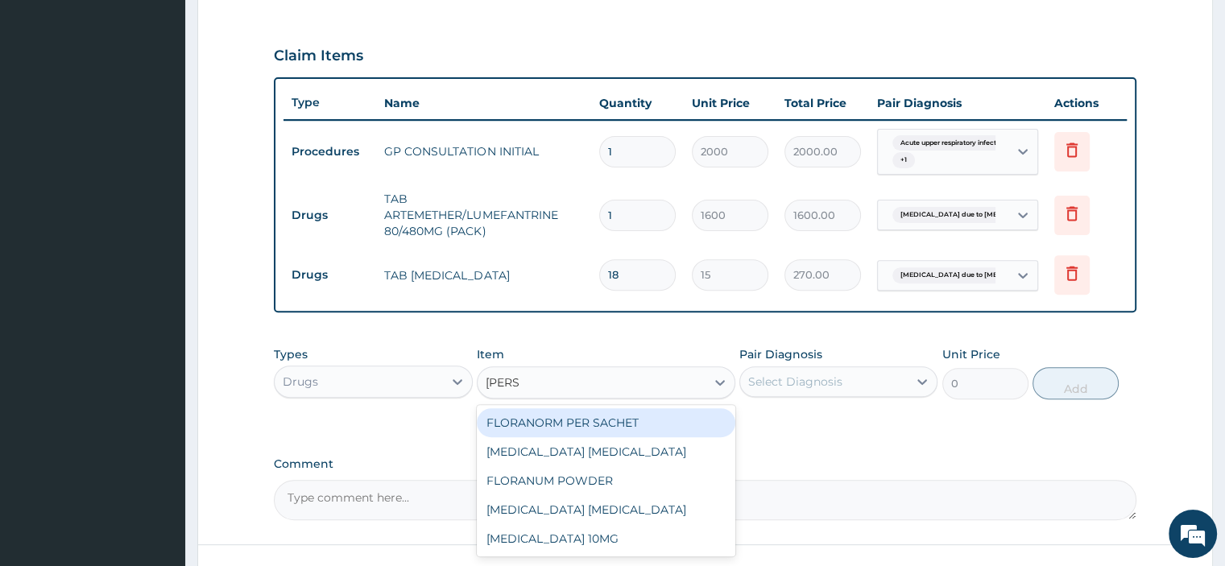
type input "LORAT"
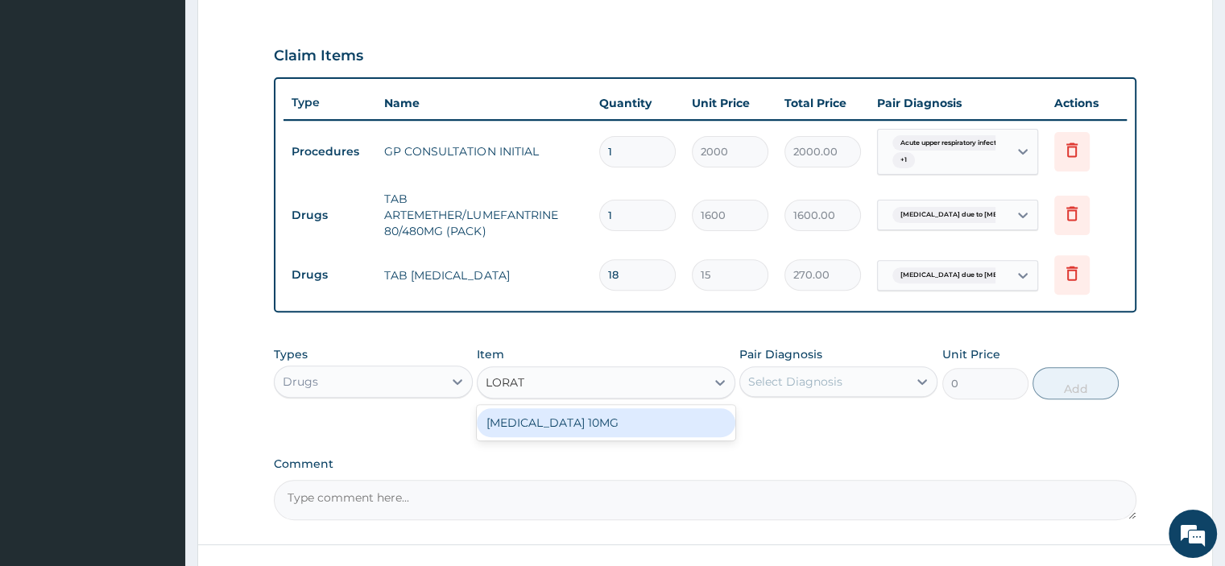
click at [619, 415] on div "LORATADINE 10MG" at bounding box center [606, 422] width 259 height 29
type input "30"
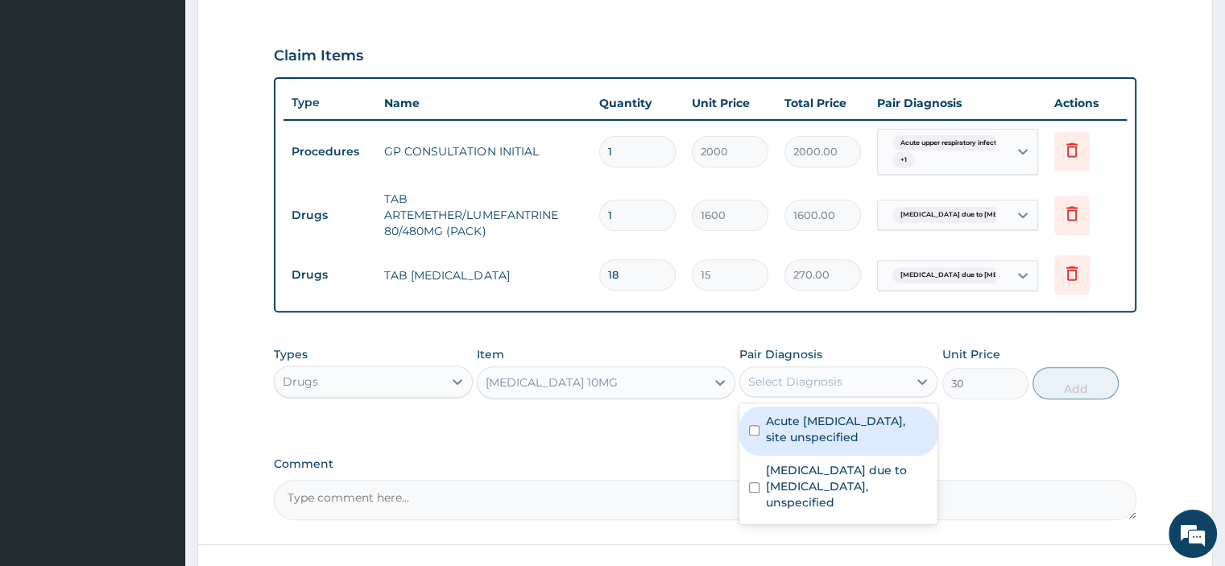
click at [767, 370] on div "Select Diagnosis" at bounding box center [824, 382] width 168 height 26
drag, startPoint x: 822, startPoint y: 431, endPoint x: 833, endPoint y: 421, distance: 14.9
click at [828, 428] on label "Acute upper respiratory infection, site unspecified" at bounding box center [847, 429] width 162 height 32
checkbox input "true"
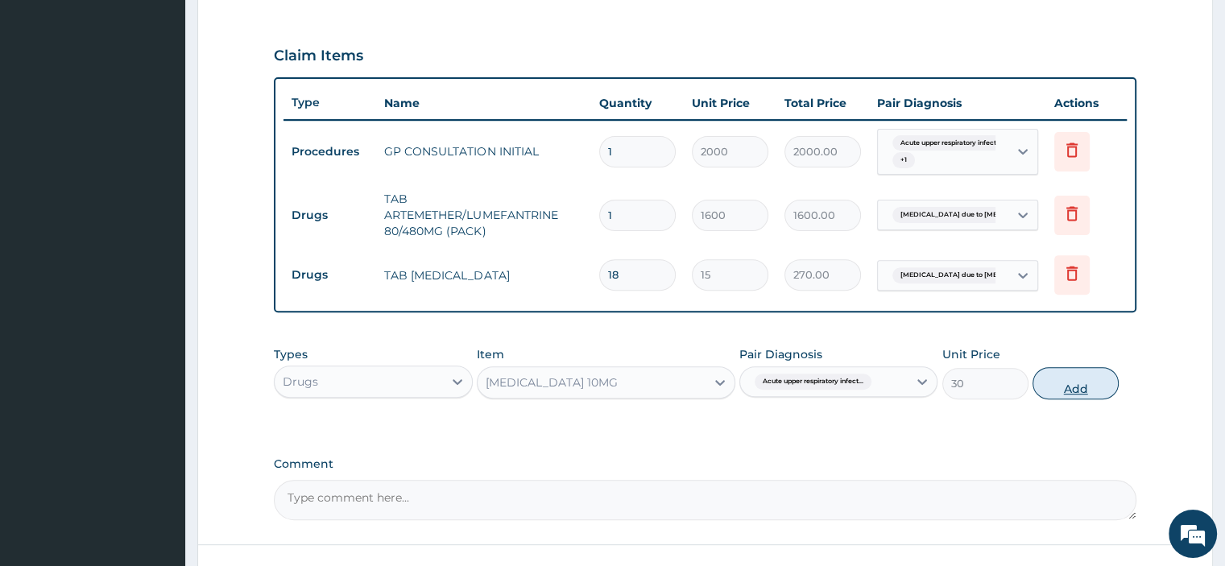
click at [1057, 378] on button "Add" at bounding box center [1076, 383] width 86 height 32
type input "0"
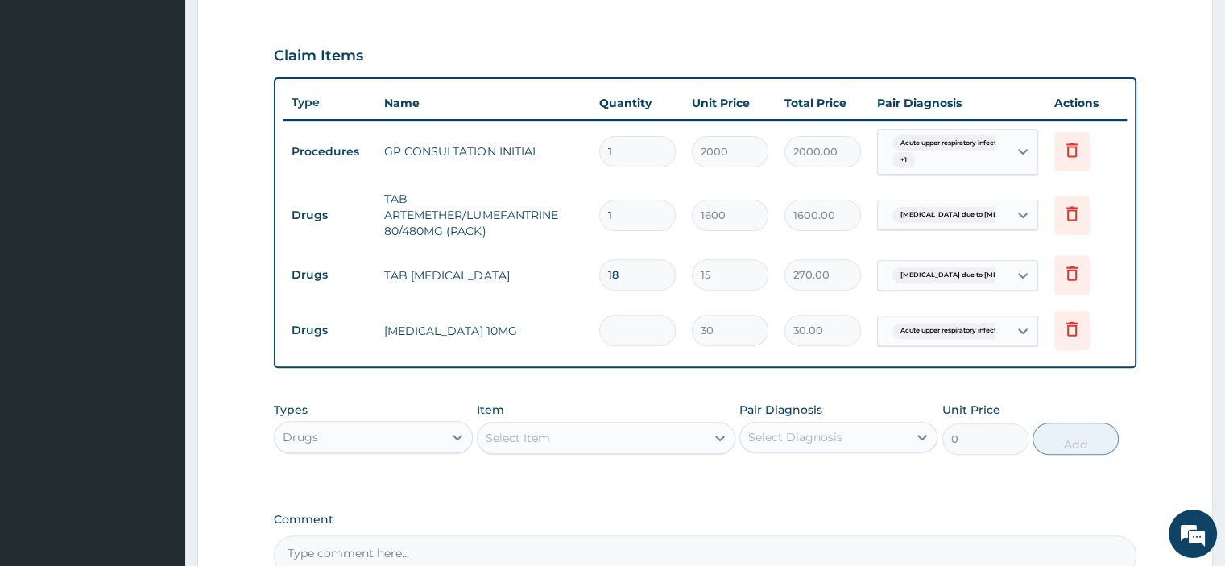
type input "0.00"
type input "5"
type input "150.00"
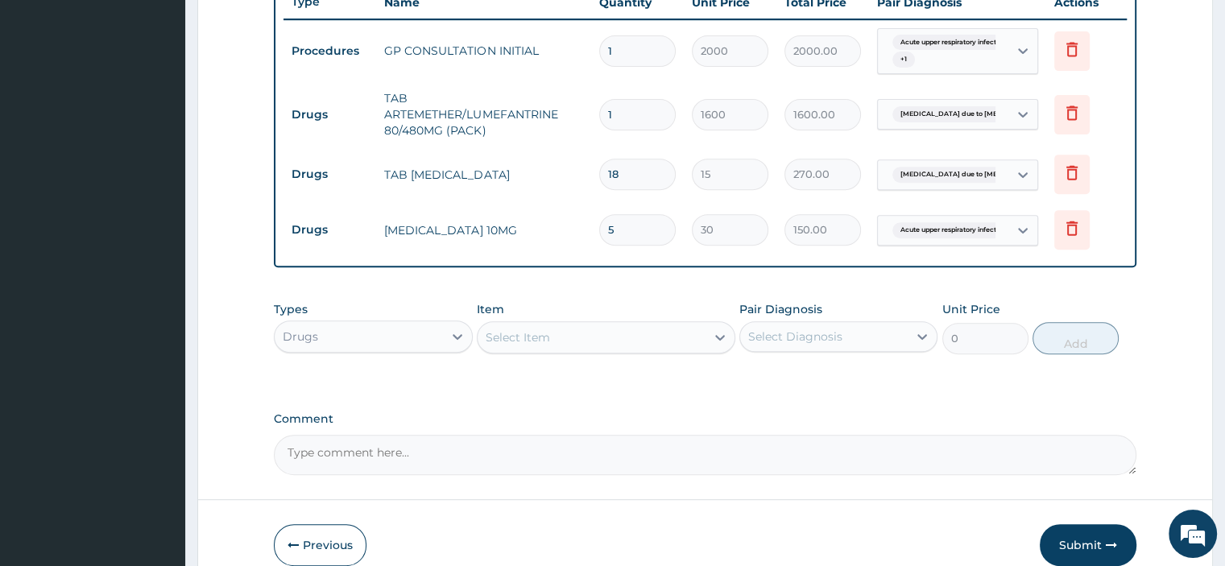
scroll to position [698, 0]
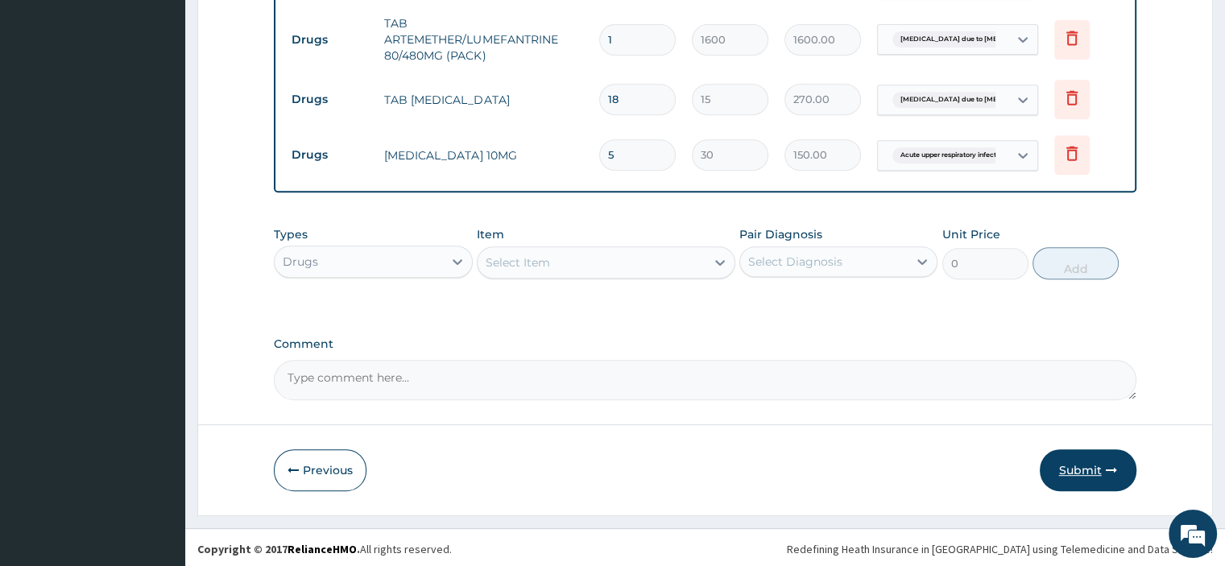
type input "5"
click at [1075, 466] on button "Submit" at bounding box center [1088, 471] width 97 height 42
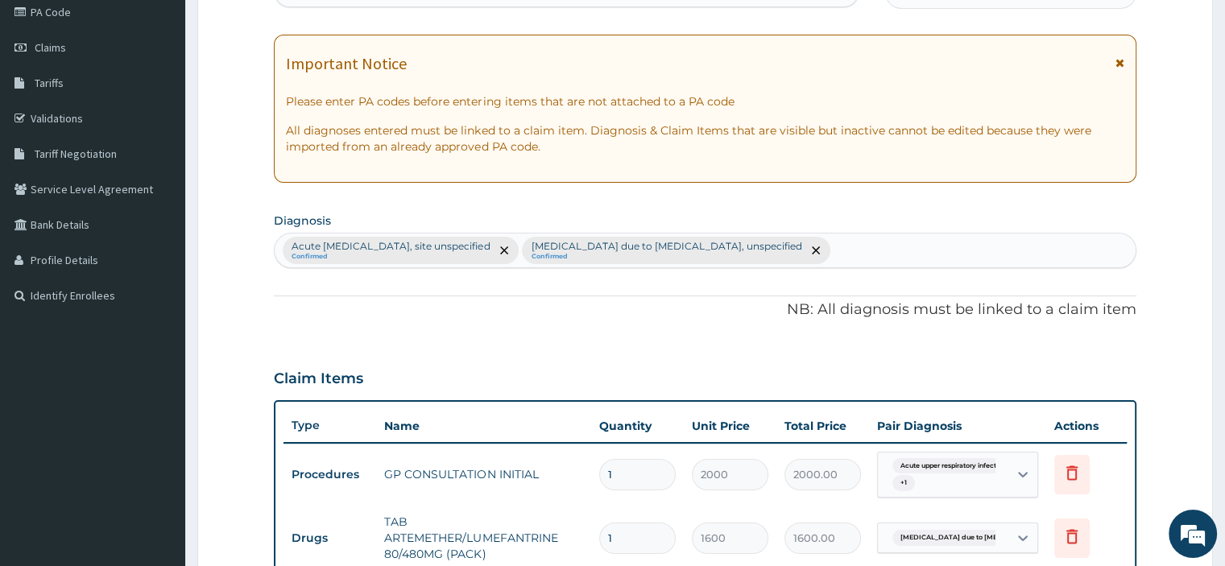
scroll to position [0, 0]
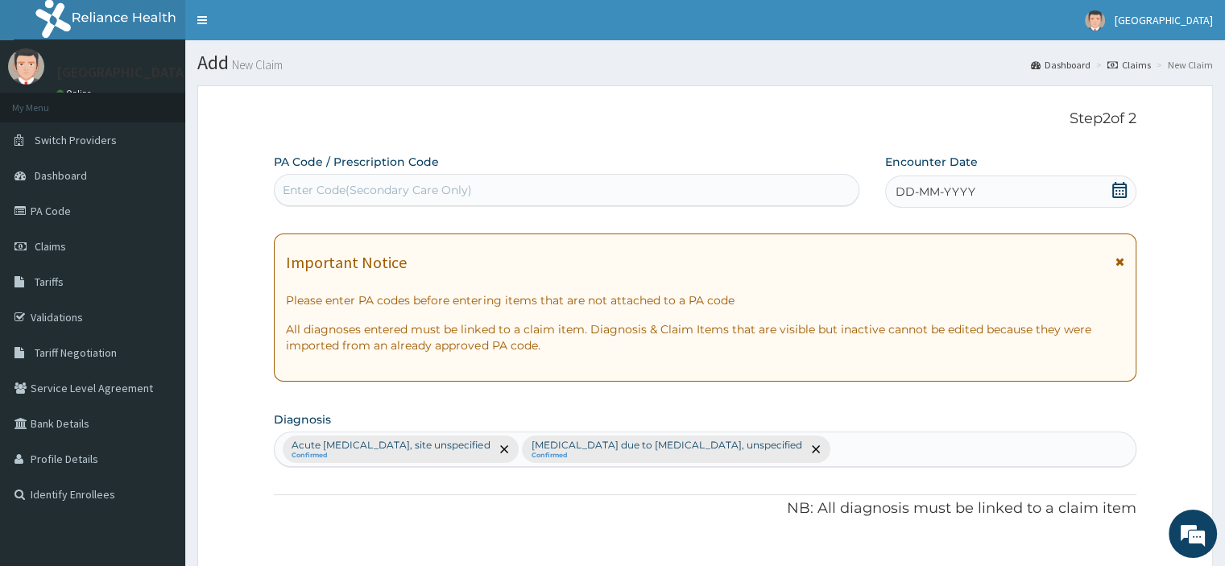
click at [1101, 185] on div "DD-MM-YYYY" at bounding box center [1010, 192] width 251 height 32
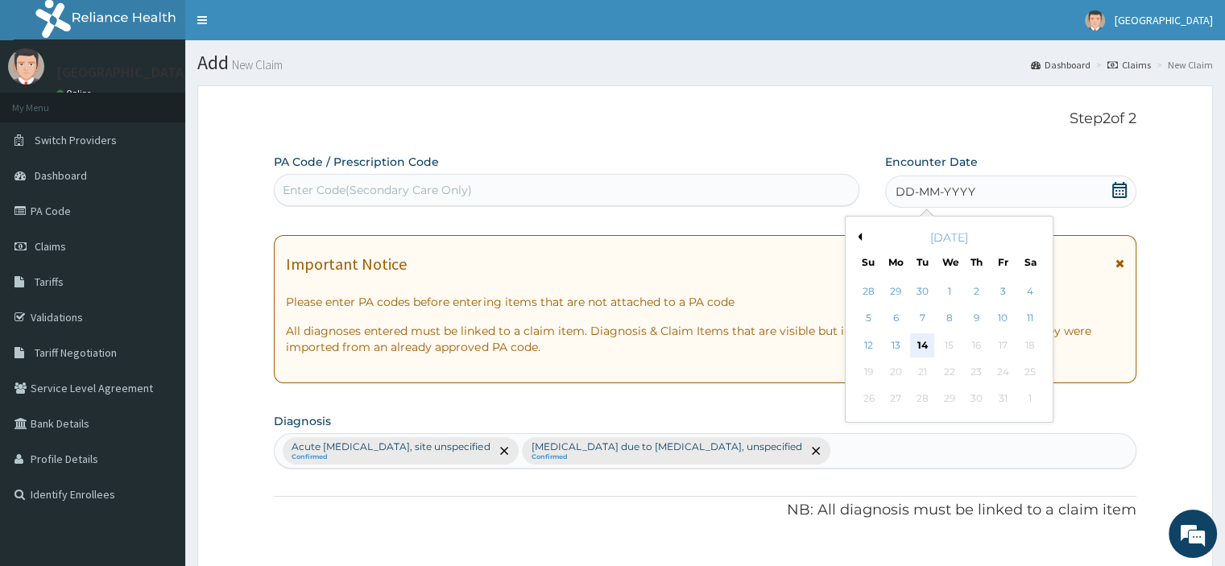
click at [922, 346] on div "14" at bounding box center [922, 346] width 24 height 24
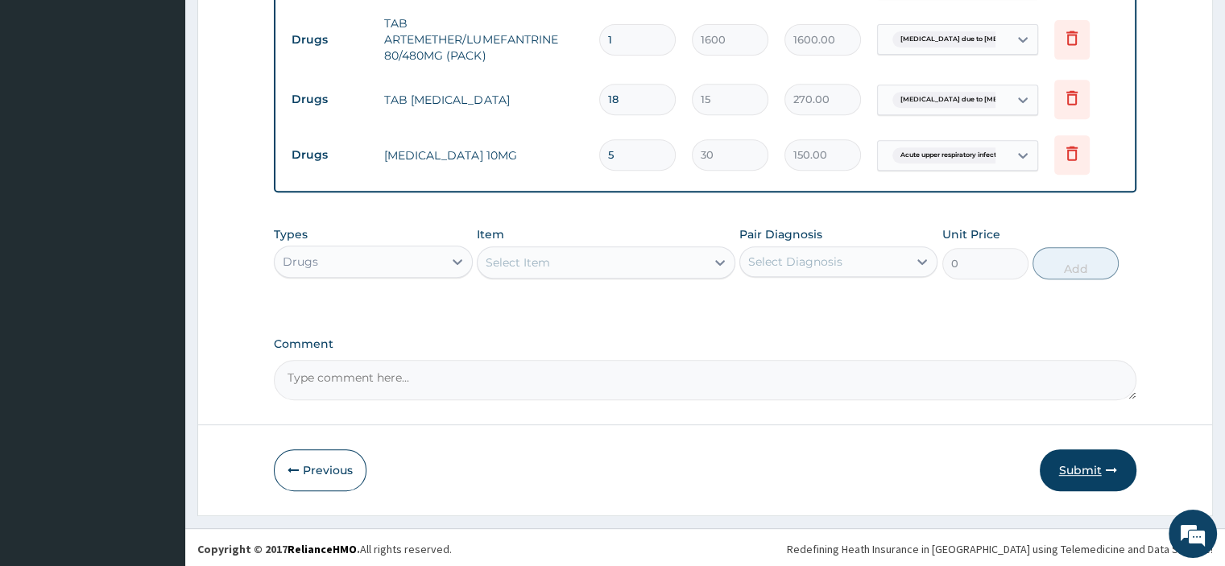
click at [1067, 470] on button "Submit" at bounding box center [1088, 471] width 97 height 42
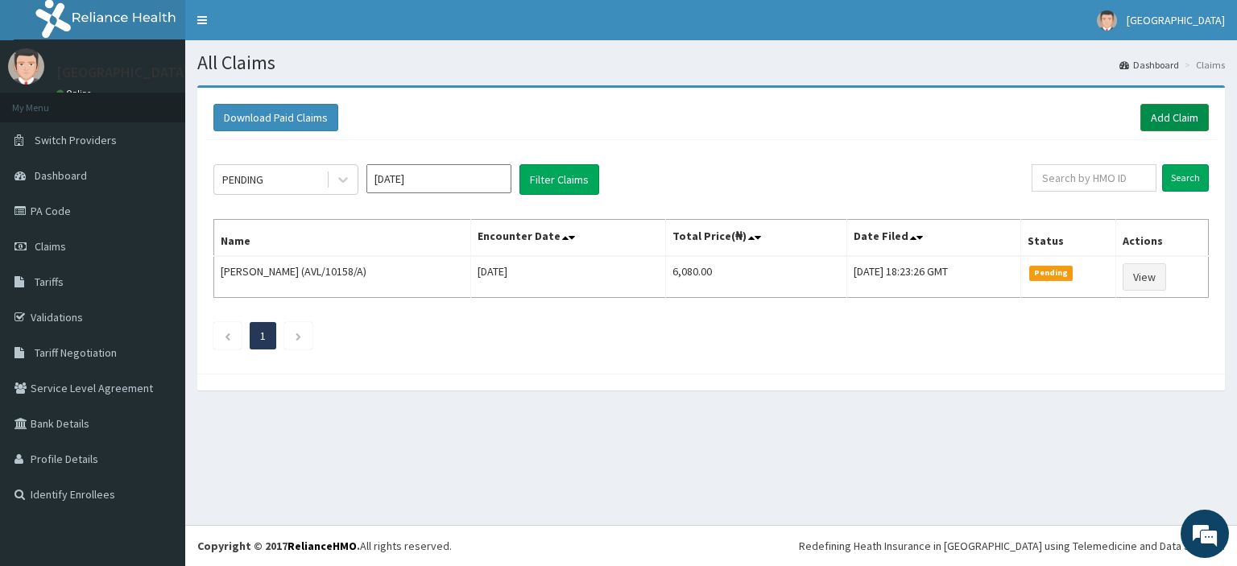
click at [1179, 118] on link "Add Claim" at bounding box center [1175, 117] width 68 height 27
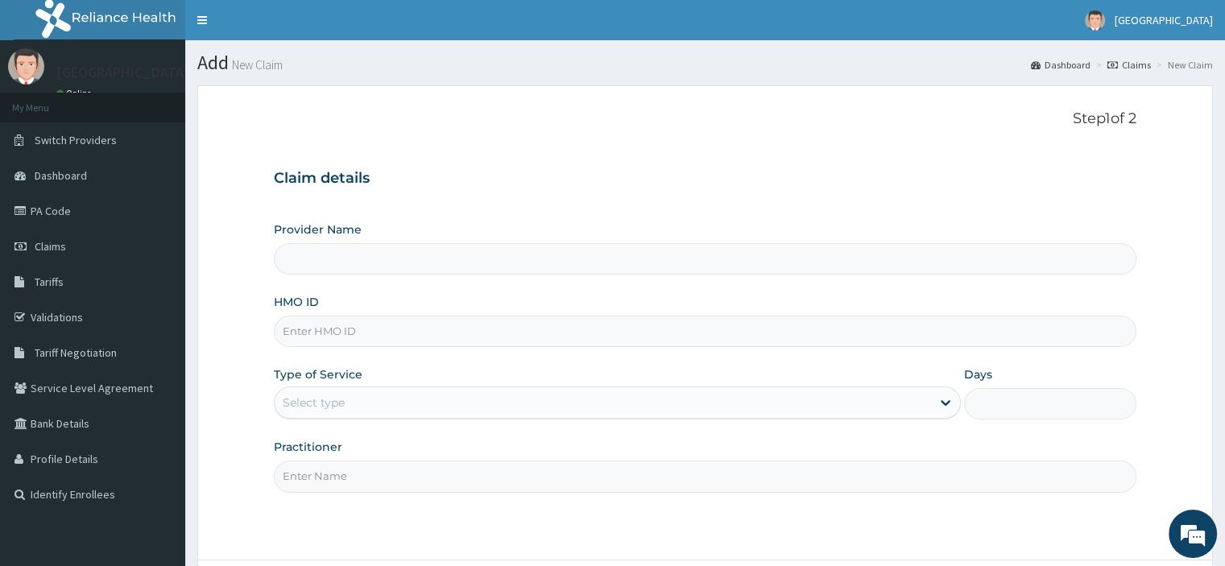
paste input "CIP/10046/A"
type input "CIP/10046/A"
type input "Peter and Grace Medical centre"
type input "CIP/10046/A"
click at [363, 399] on div "Select type" at bounding box center [603, 403] width 657 height 26
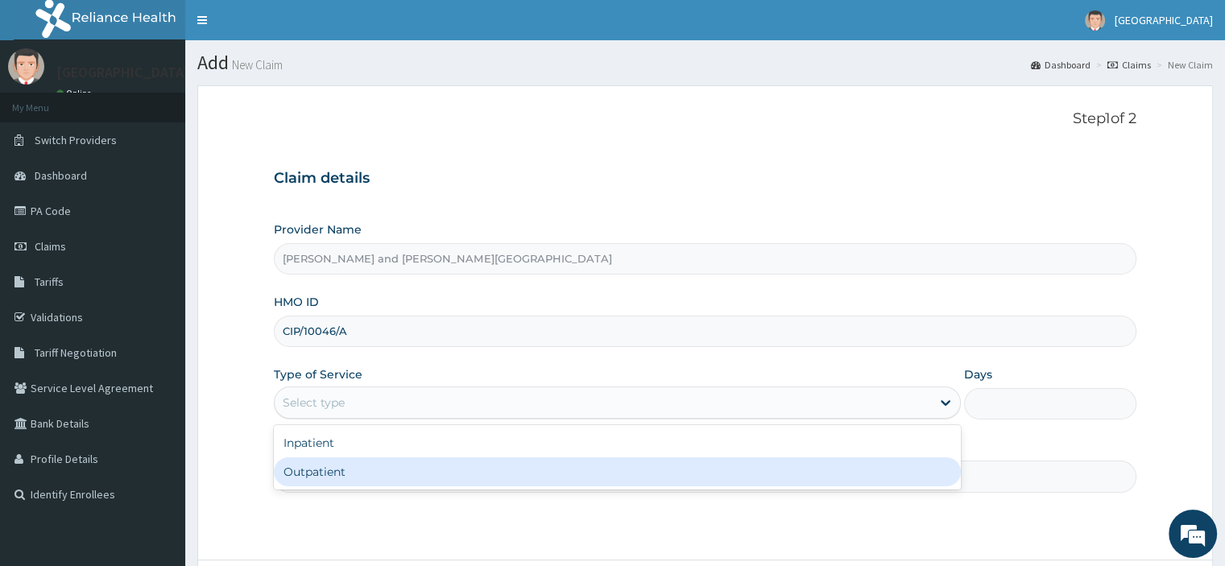
click at [363, 464] on div "Outpatient" at bounding box center [617, 472] width 687 height 29
type input "1"
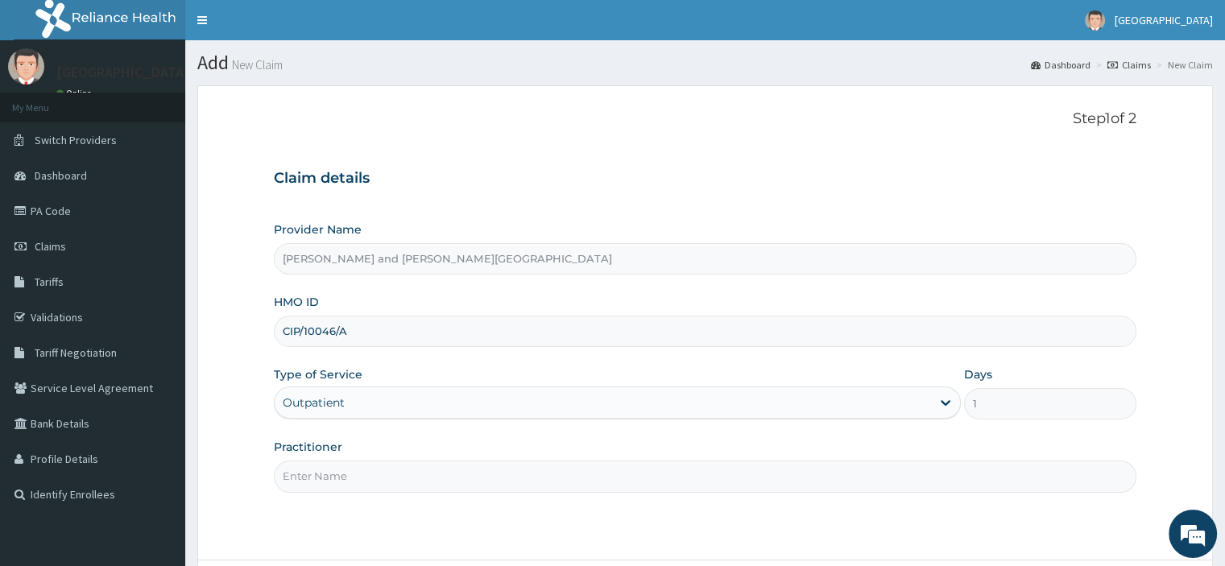
click at [319, 471] on input "Practitioner" at bounding box center [705, 476] width 862 height 31
type input "DR AKINOLA BELOVED"
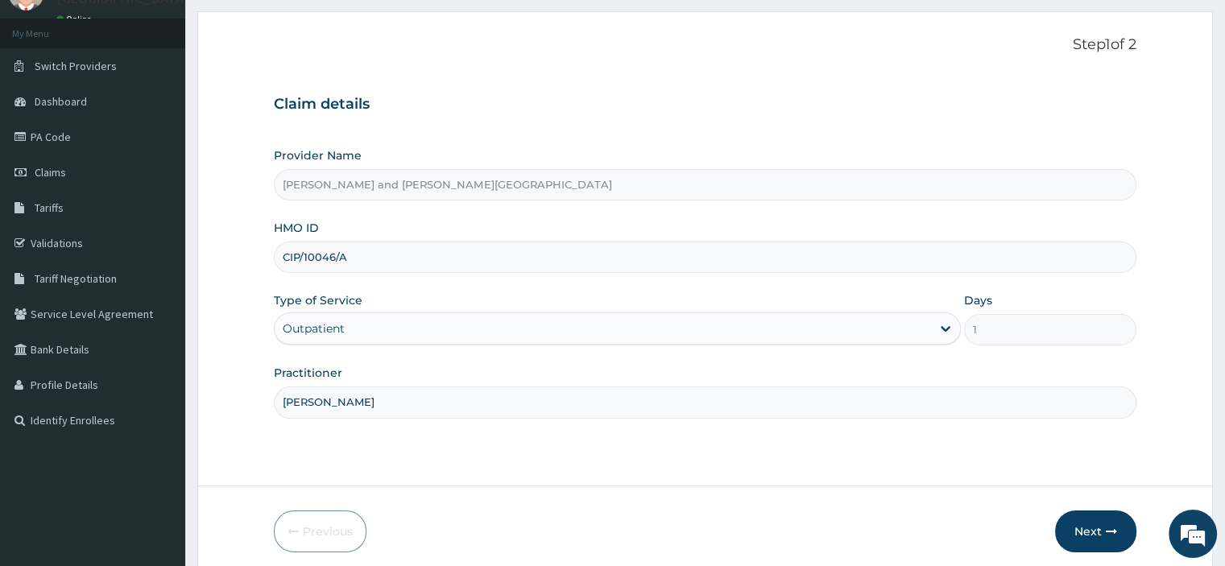
scroll to position [138, 0]
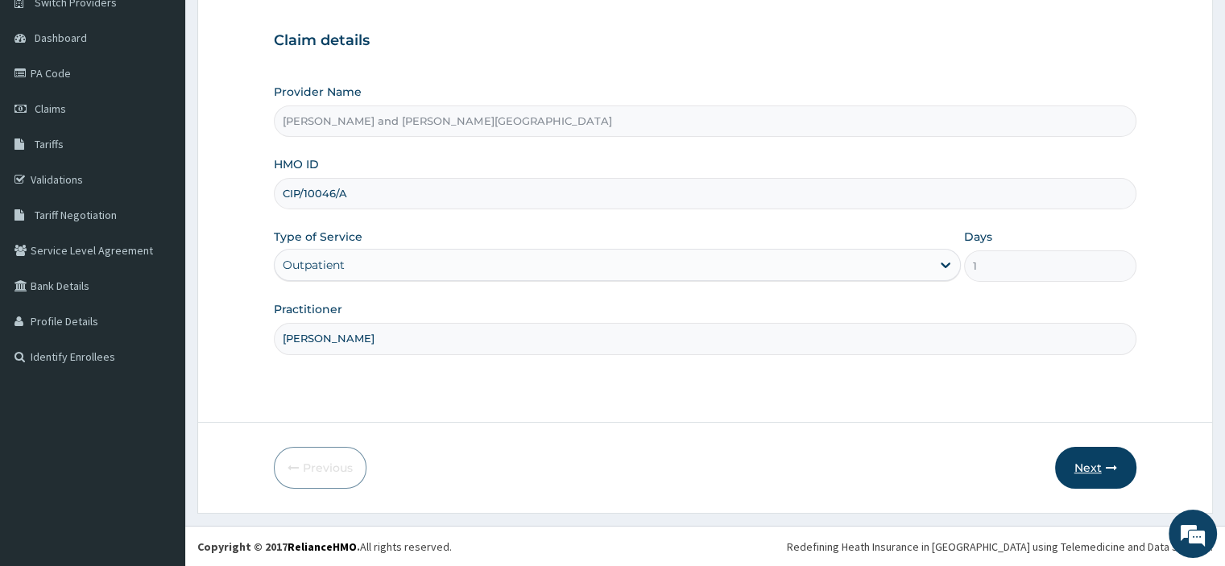
click at [1088, 475] on button "Next" at bounding box center [1095, 468] width 81 height 42
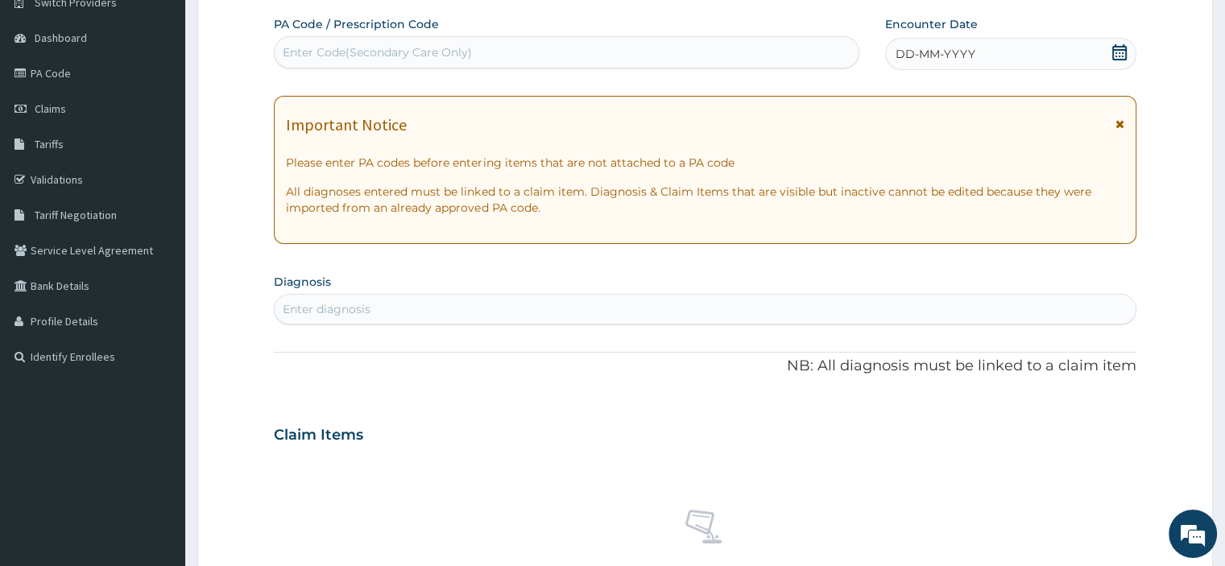
click at [358, 51] on div "Enter Code(Secondary Care Only)" at bounding box center [377, 52] width 189 height 16
paste input "PA/41E4C4"
type input "PA/41E4C4"
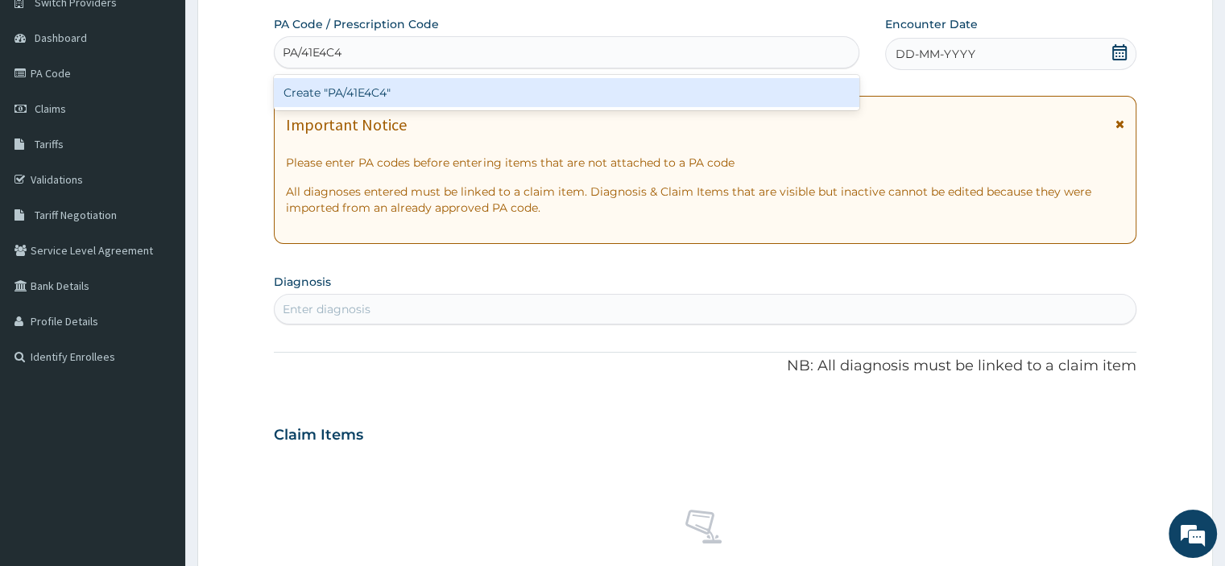
click at [376, 89] on div "Create "PA/41E4C4"" at bounding box center [567, 92] width 586 height 29
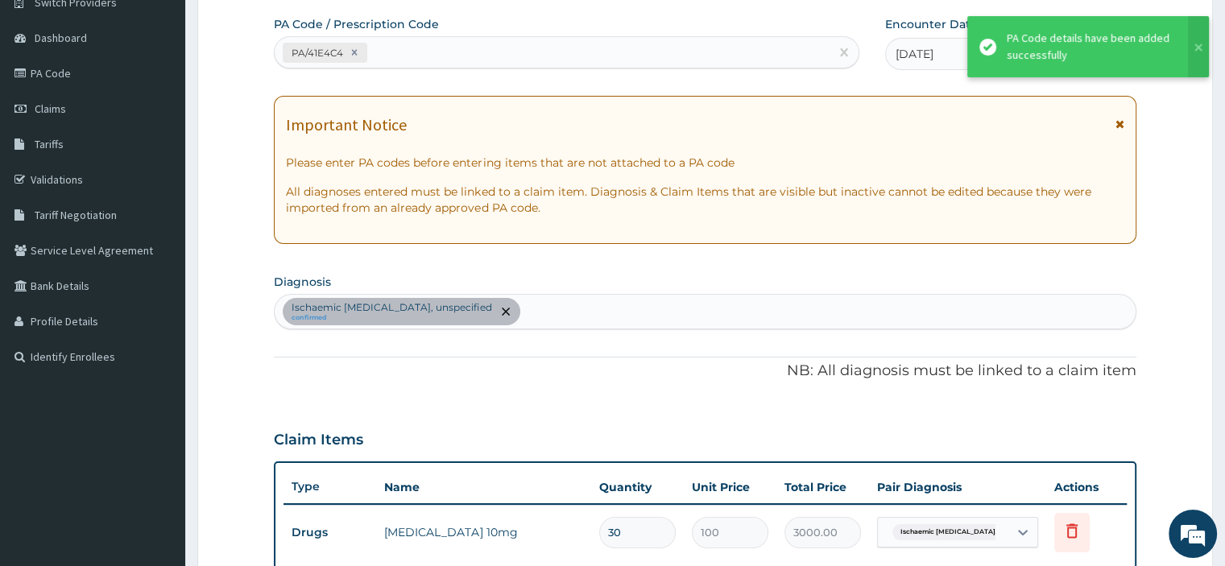
scroll to position [496, 0]
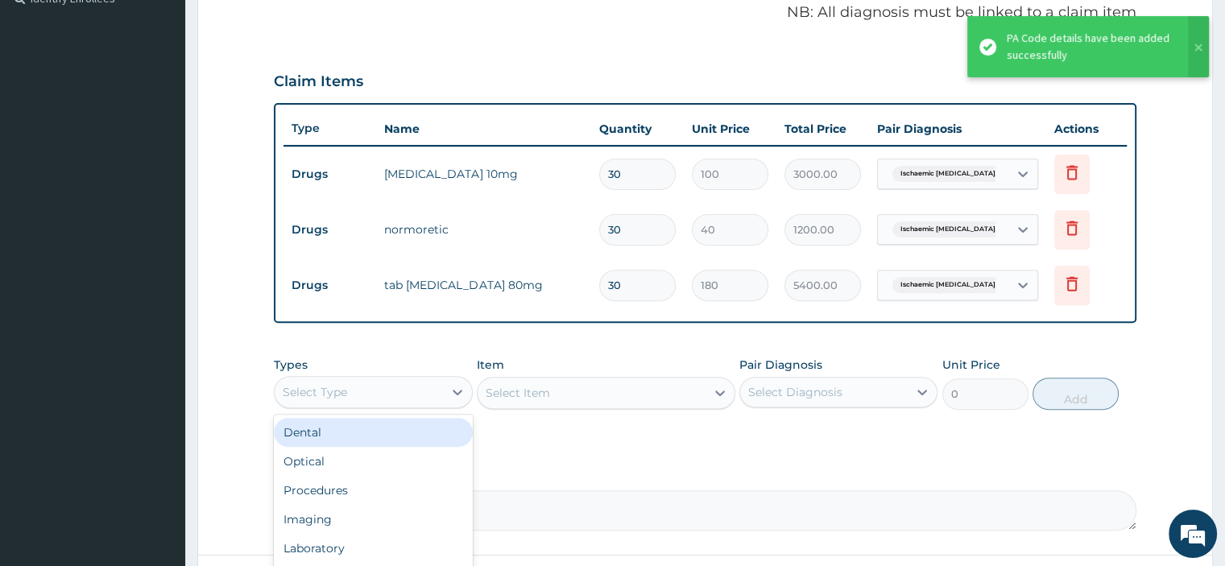
click at [404, 386] on div "Select Type" at bounding box center [359, 392] width 168 height 26
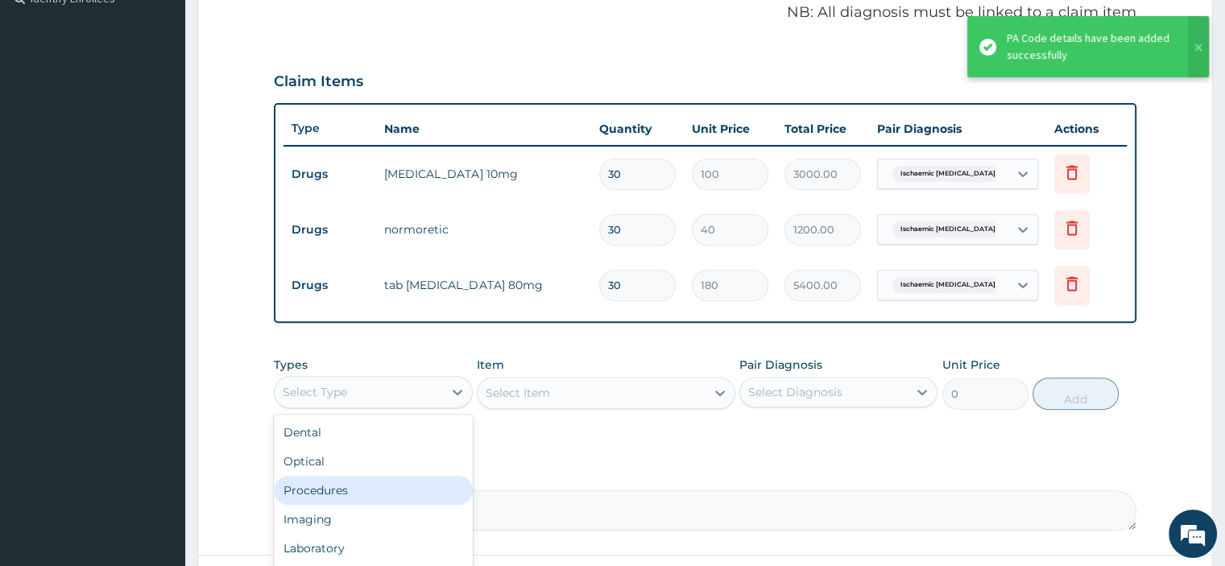
click at [342, 489] on div "Procedures" at bounding box center [373, 490] width 198 height 29
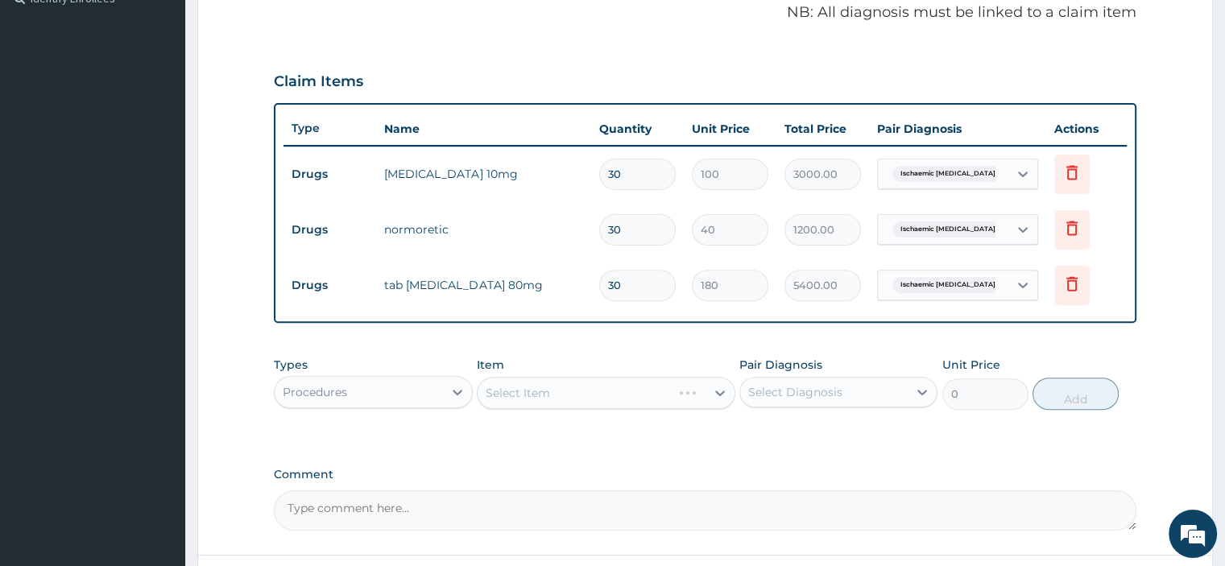
click at [544, 396] on div "Select Item" at bounding box center [606, 393] width 259 height 32
click at [603, 387] on div "Select Item" at bounding box center [606, 393] width 259 height 32
click at [529, 393] on div "Select Item" at bounding box center [606, 393] width 259 height 32
click at [566, 392] on div "Select Item" at bounding box center [606, 393] width 259 height 32
click at [566, 392] on div "Select Item" at bounding box center [592, 393] width 228 height 26
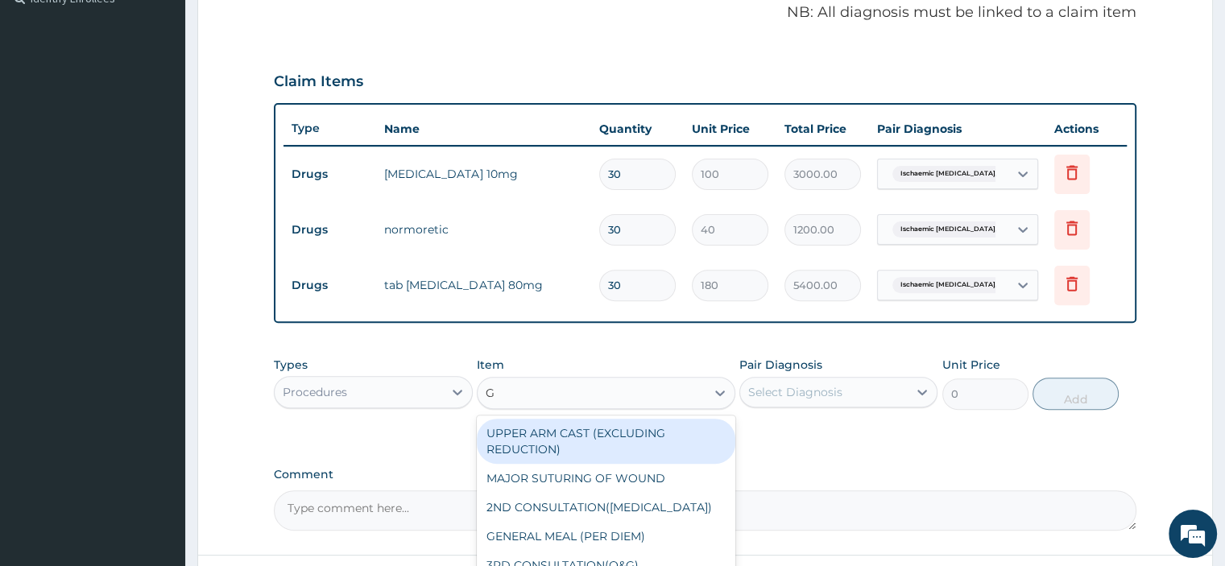
type input "GP"
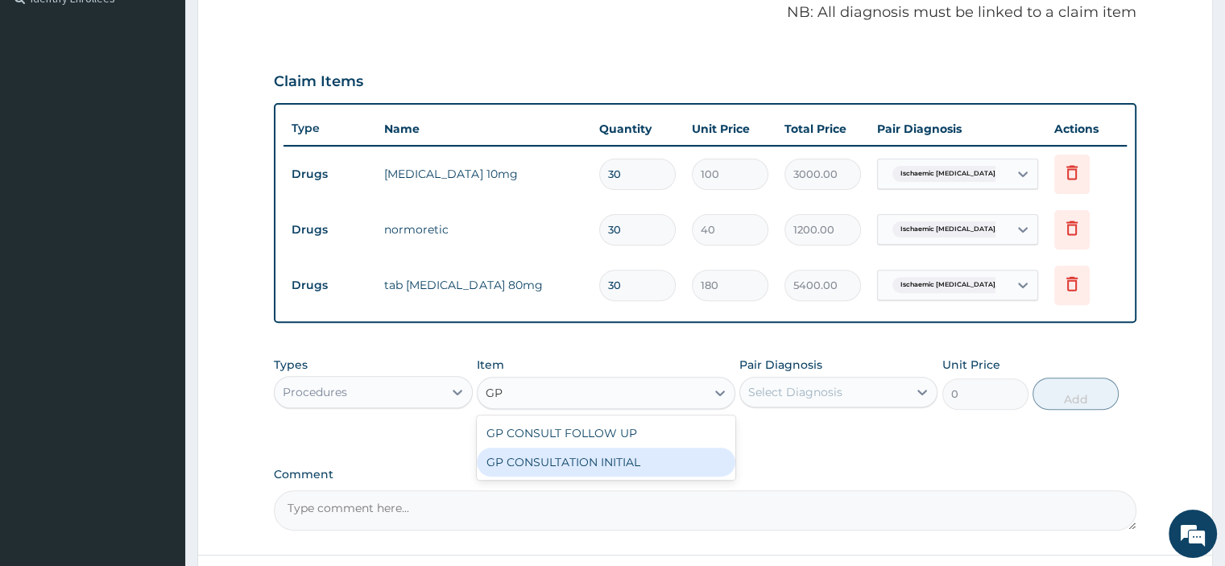
click at [574, 463] on div "GP CONSULTATION INITIAL" at bounding box center [606, 462] width 259 height 29
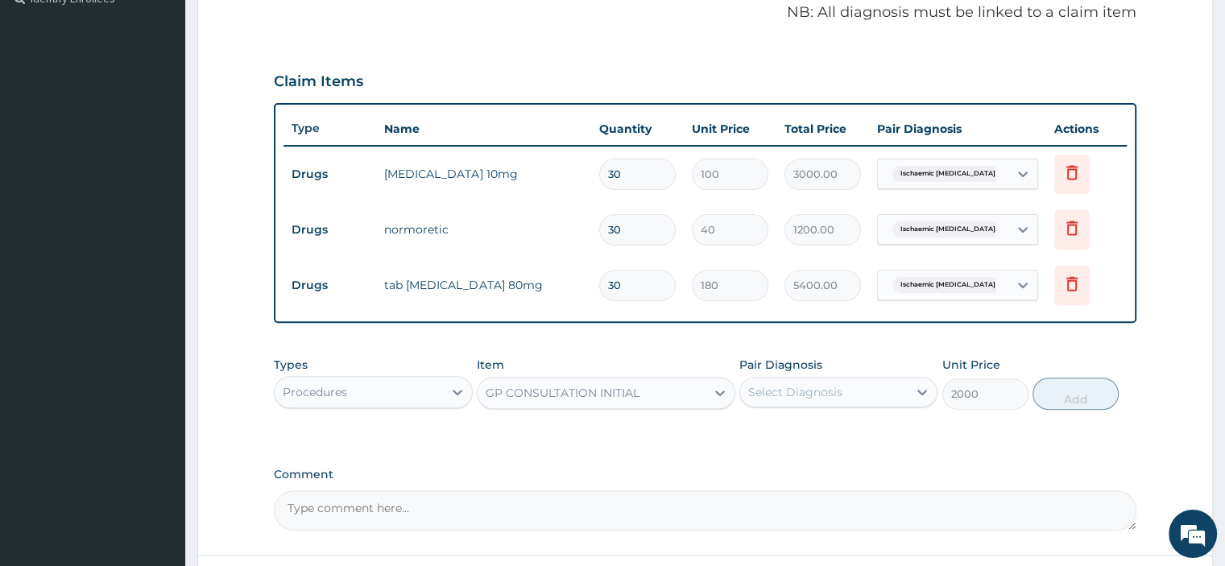
type input "2000"
click at [754, 389] on div "Select Diagnosis" at bounding box center [795, 392] width 94 height 16
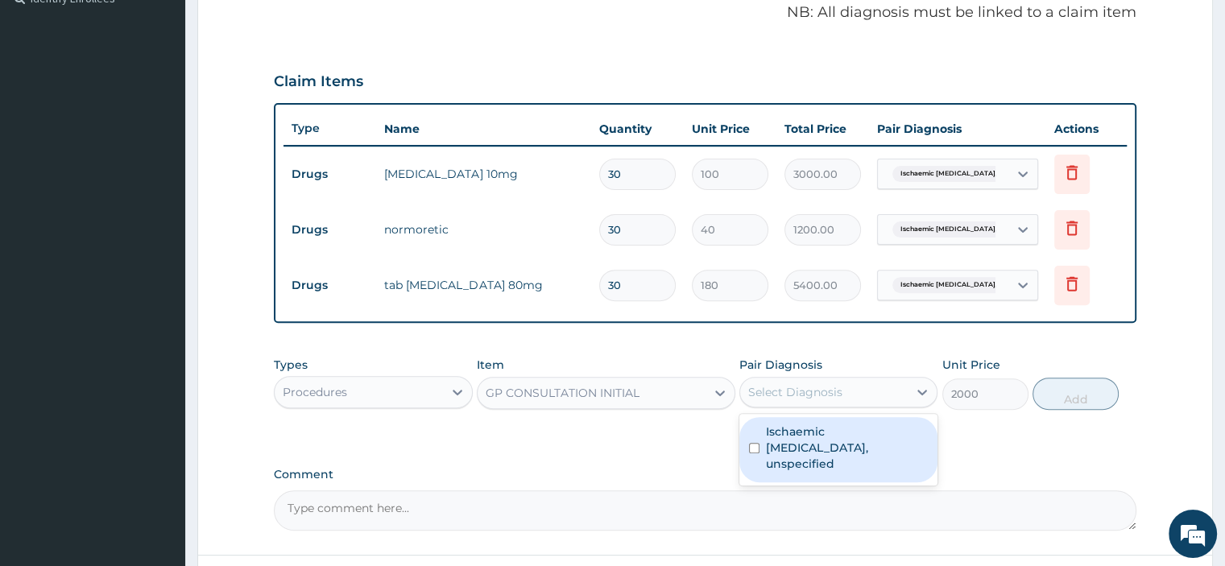
click at [814, 435] on label "Ischaemic optic neuropathy, unspecified" at bounding box center [847, 448] width 162 height 48
checkbox input "true"
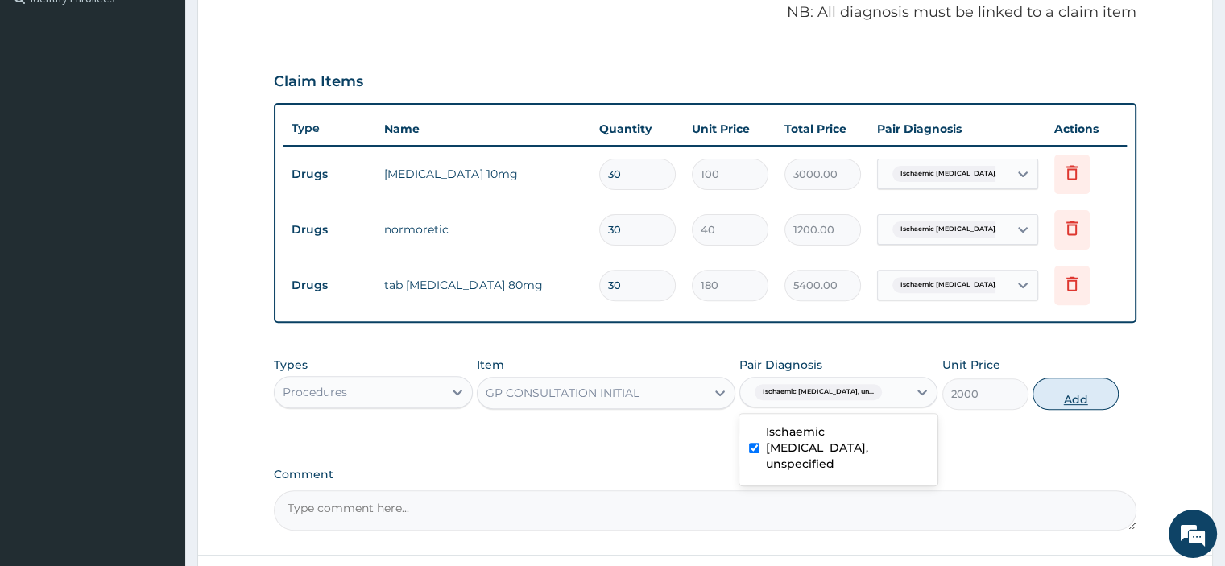
click at [1068, 392] on button "Add" at bounding box center [1076, 394] width 86 height 32
type input "0"
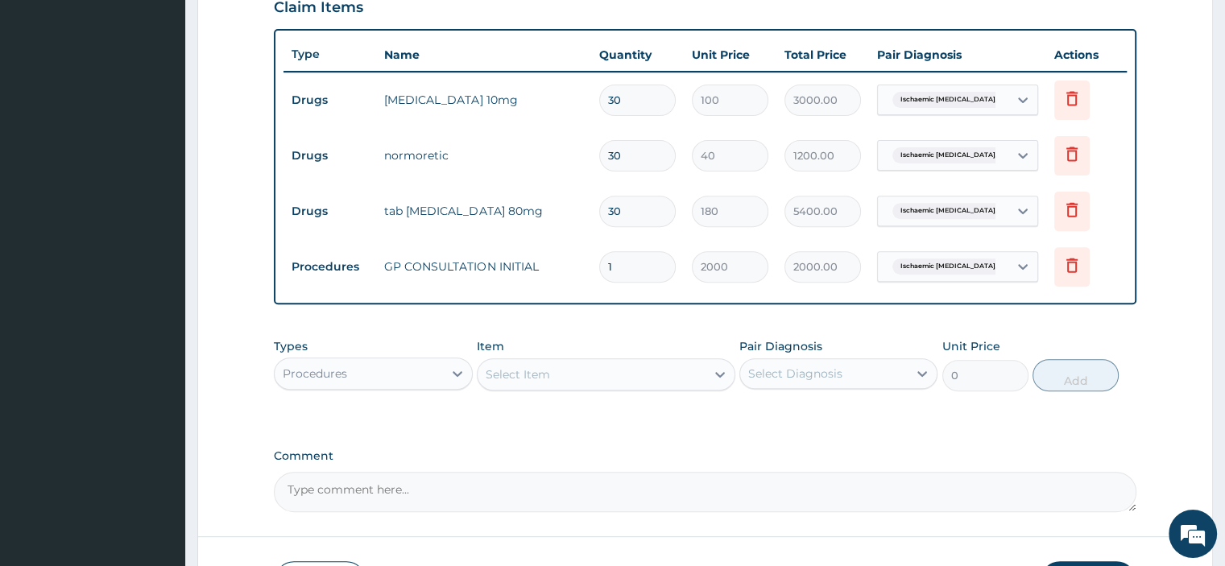
scroll to position [682, 0]
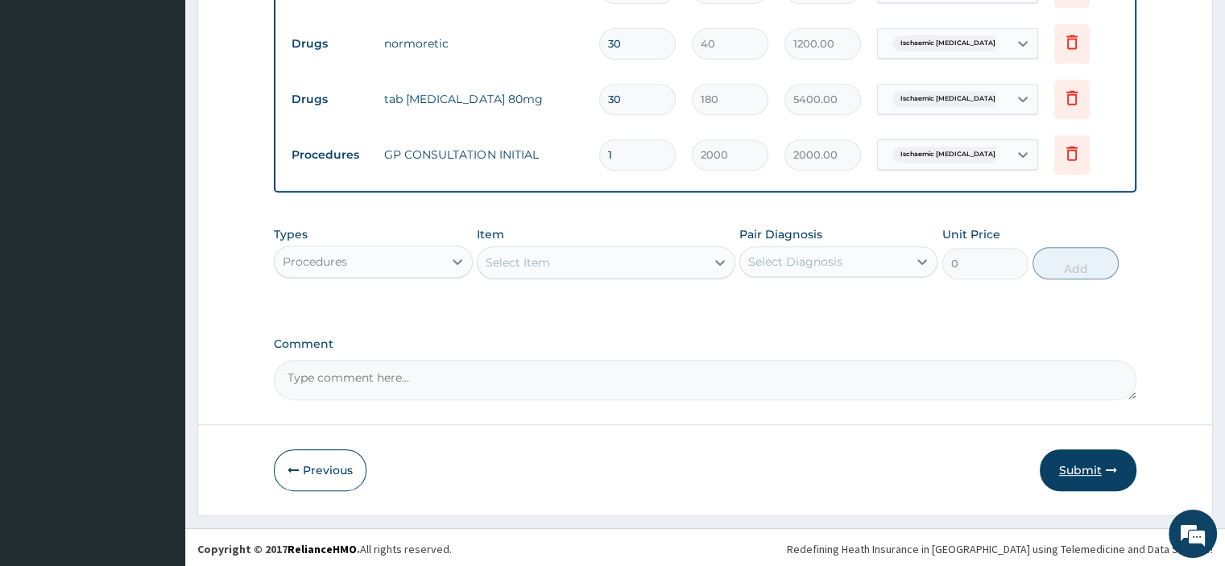
click at [1080, 462] on button "Submit" at bounding box center [1088, 471] width 97 height 42
